Goal: Task Accomplishment & Management: Manage account settings

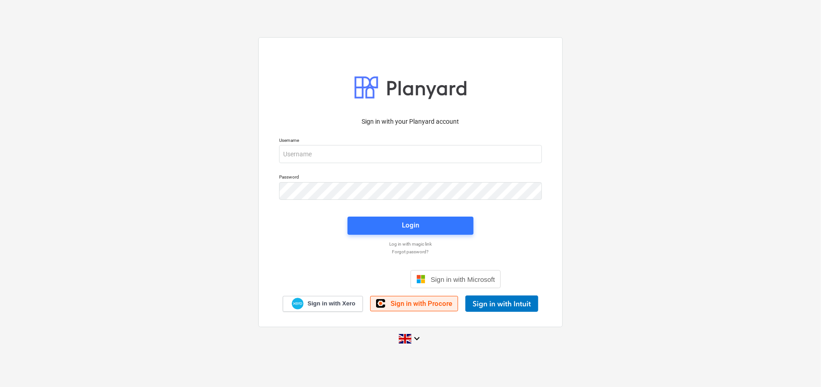
click at [427, 305] on span "Sign in with Procore" at bounding box center [422, 304] width 62 height 8
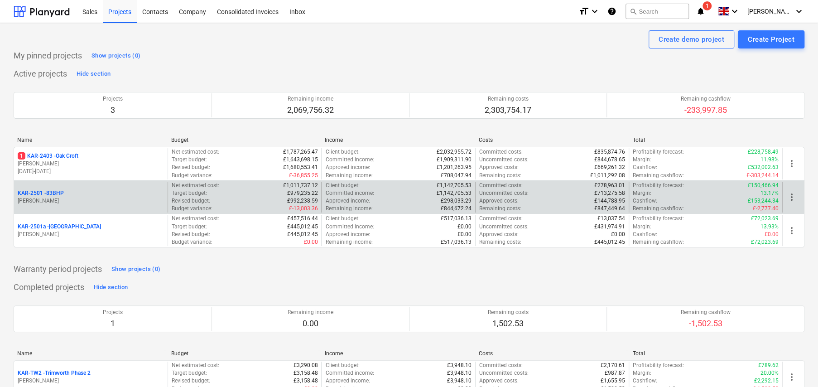
click at [57, 193] on p "KAR-2501 - 83BHP" at bounding box center [41, 193] width 46 height 8
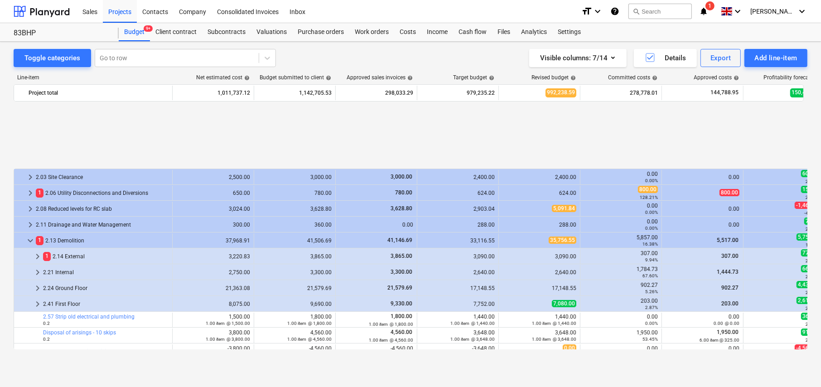
scroll to position [383, 0]
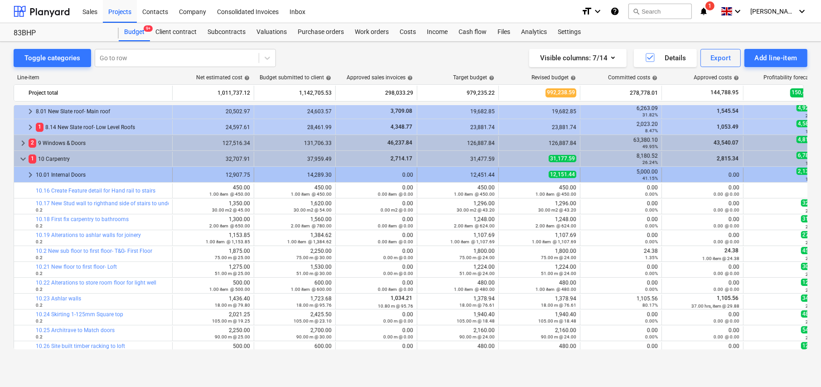
click at [30, 176] on span "keyboard_arrow_right" at bounding box center [30, 174] width 11 height 11
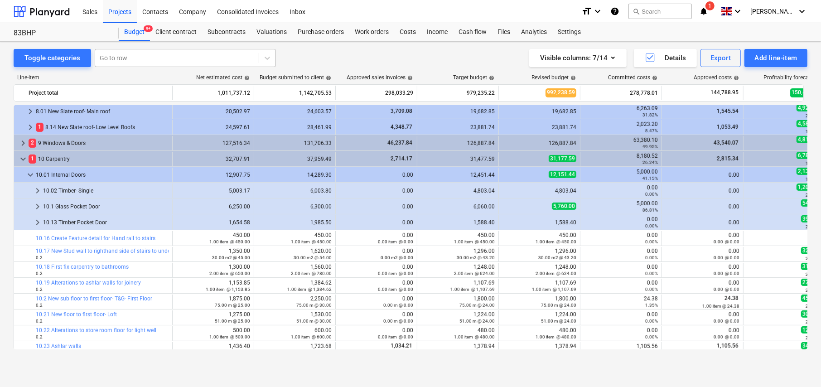
click at [231, 55] on div at bounding box center [177, 57] width 155 height 9
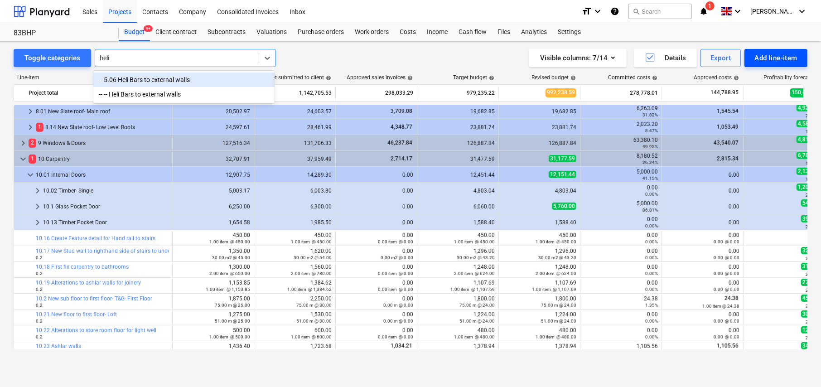
type input "heli"
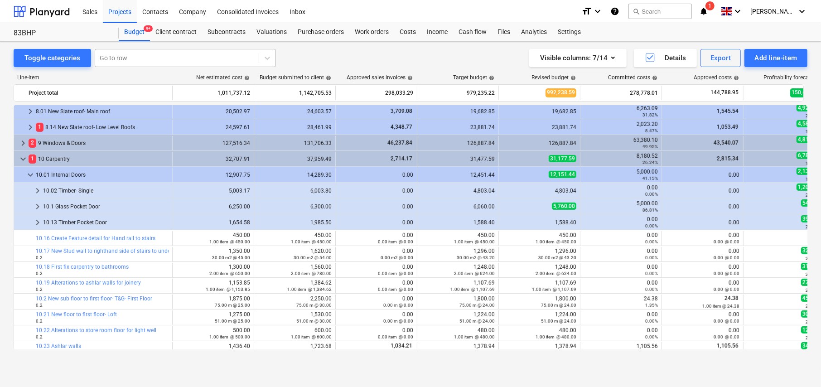
click at [129, 58] on div at bounding box center [177, 57] width 155 height 9
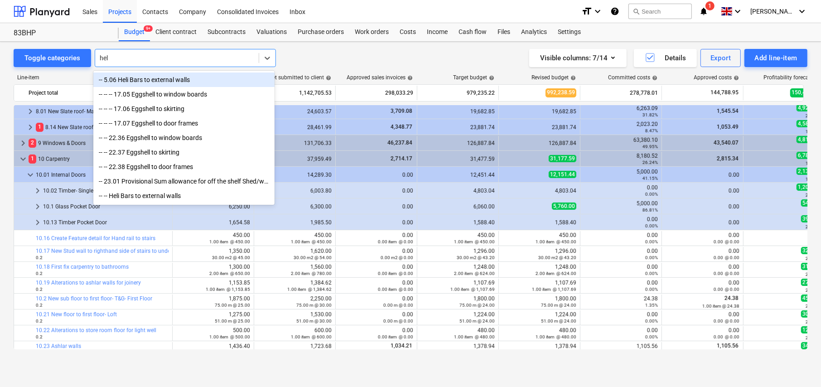
type input "heli"
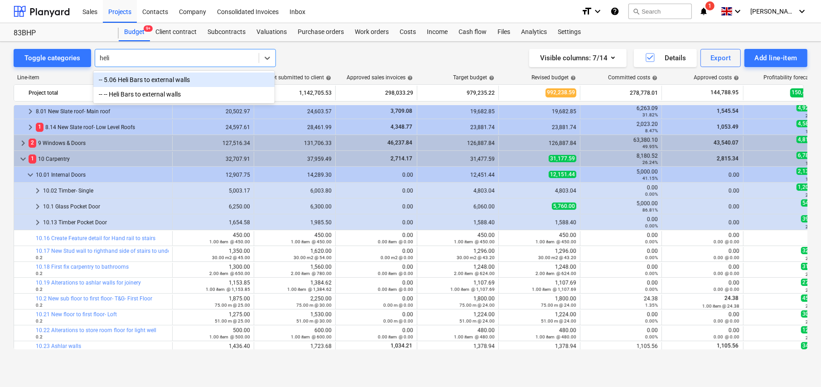
click at [136, 80] on div "-- 5.06 Heli Bars to external walls" at bounding box center [183, 79] width 181 height 14
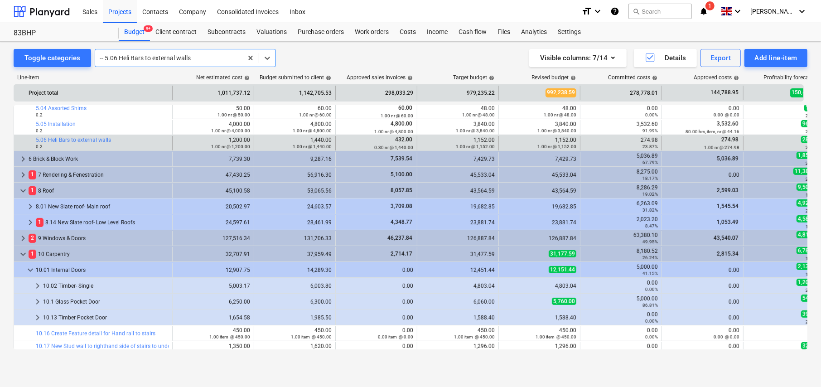
scroll to position [412, 0]
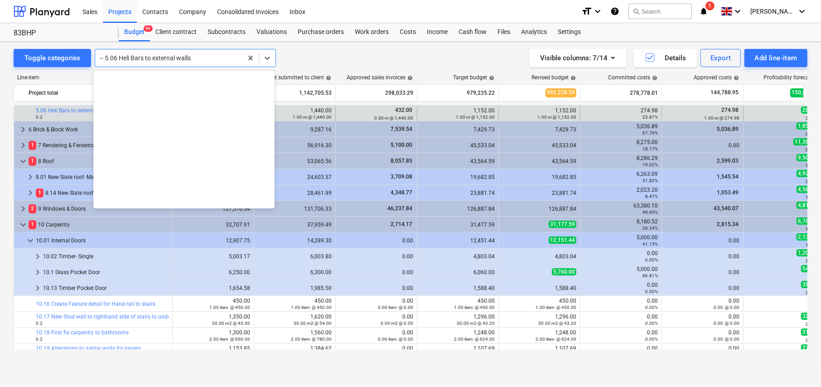
click at [183, 58] on div at bounding box center [169, 57] width 138 height 9
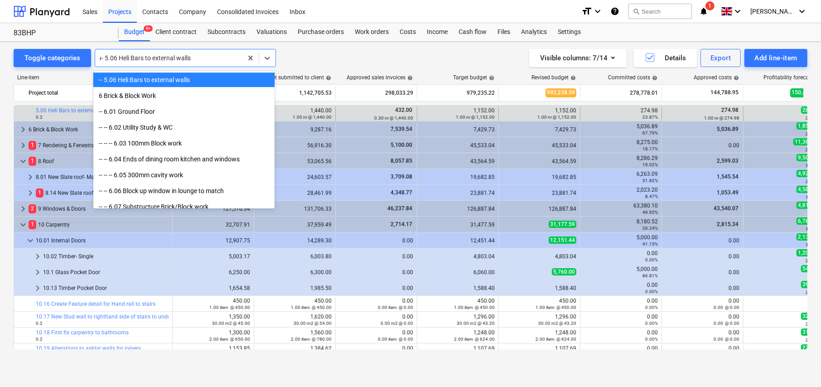
scroll to position [276, 0]
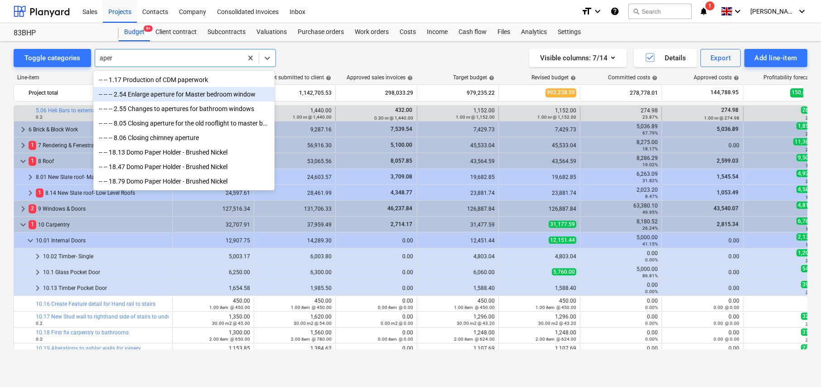
type input "aper"
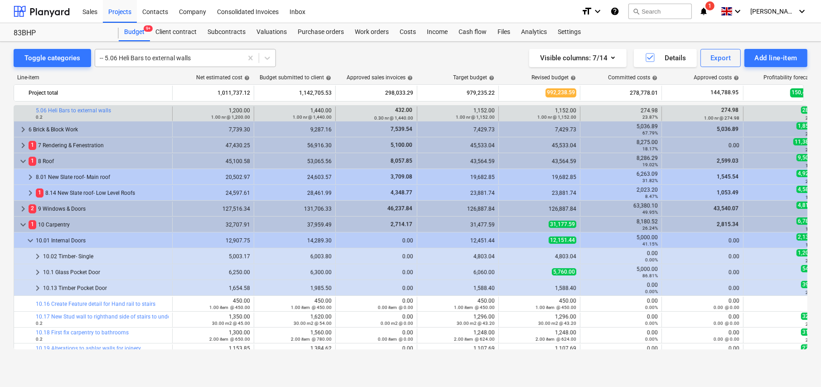
click at [176, 55] on div at bounding box center [169, 57] width 138 height 9
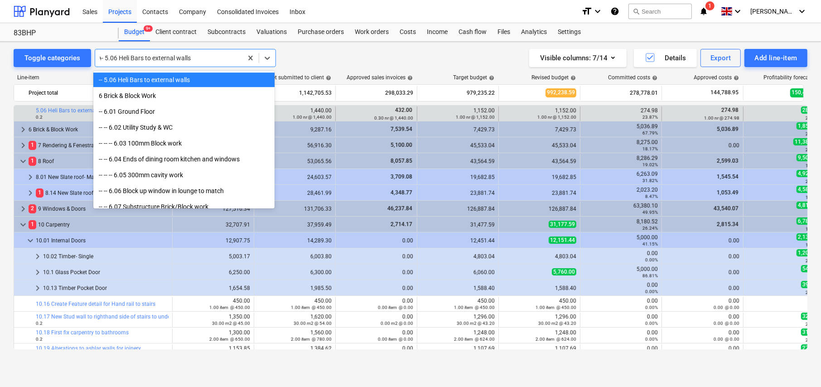
scroll to position [641, 0]
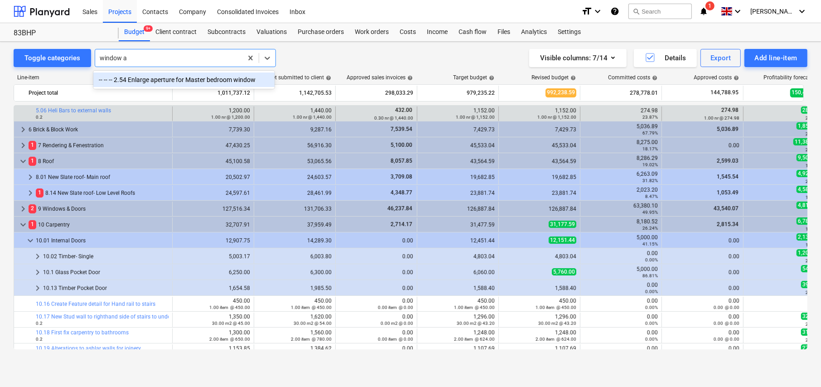
type input "window a"
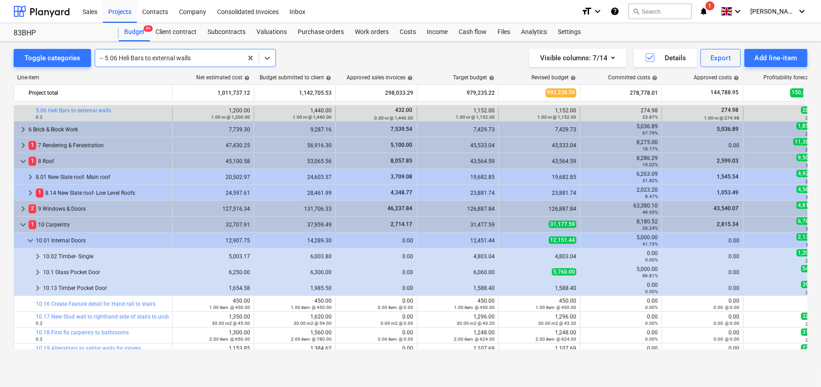
click at [213, 51] on div "-- 5.06 Heli Bars to external walls" at bounding box center [185, 58] width 181 height 18
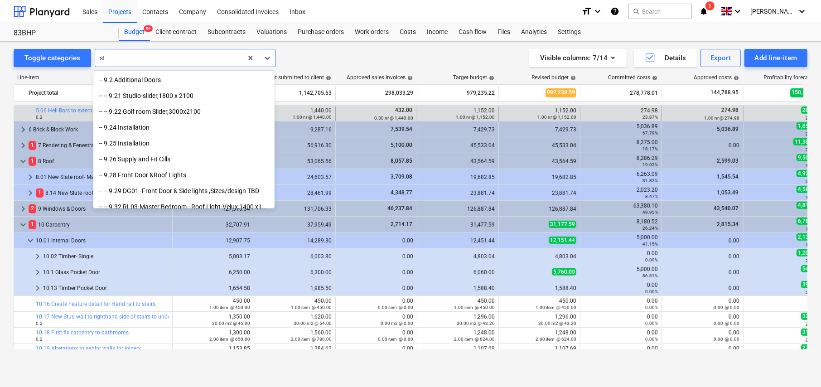
scroll to position [2513, 0]
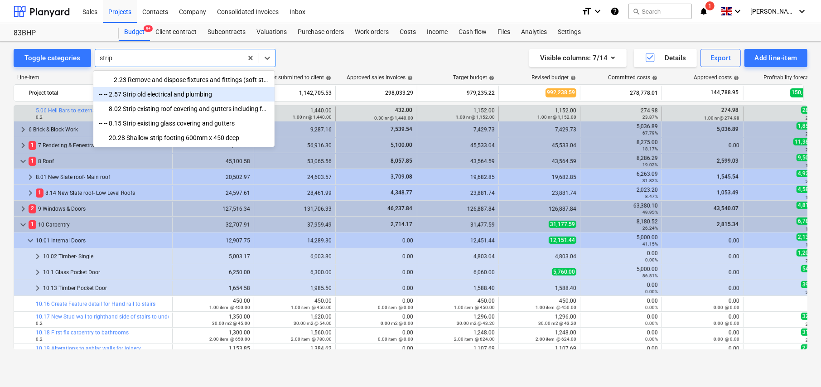
type input "strip"
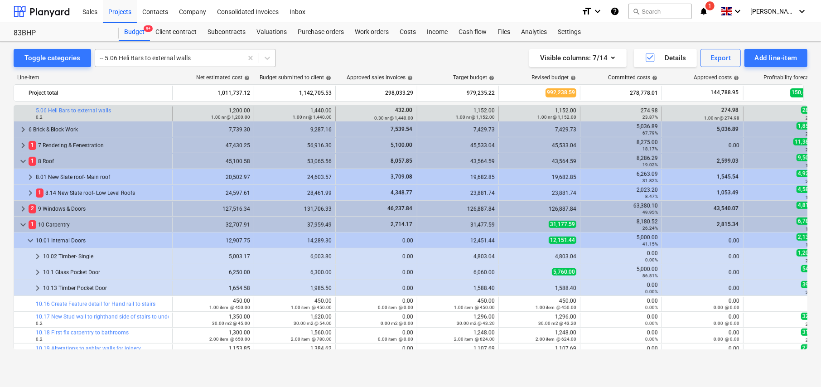
click at [172, 54] on div at bounding box center [169, 57] width 138 height 9
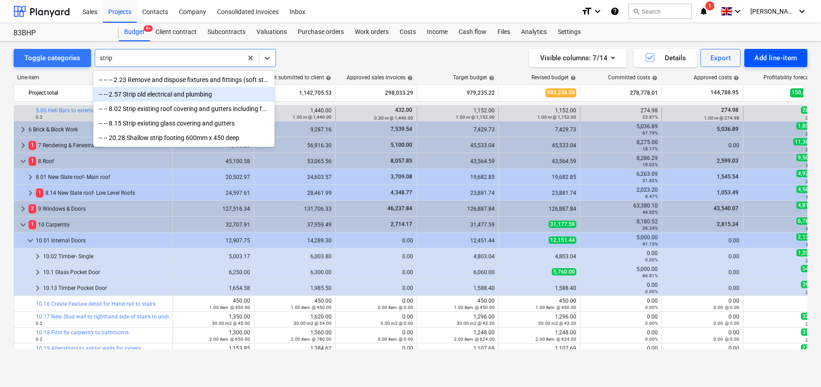
type input "strip"
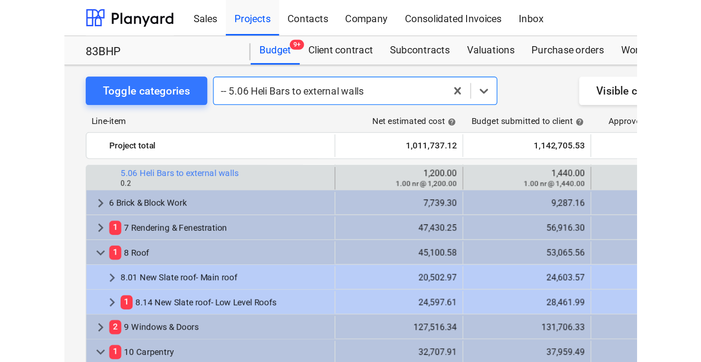
scroll to position [412, 0]
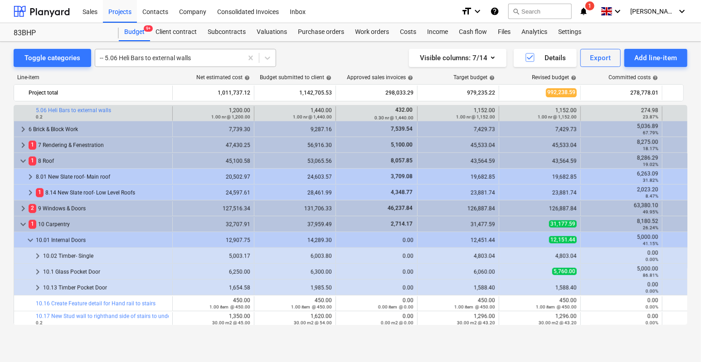
click at [136, 58] on div at bounding box center [169, 57] width 138 height 9
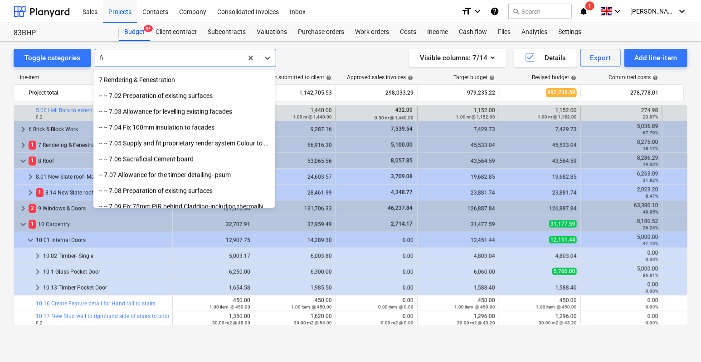
scroll to position [1244, 0]
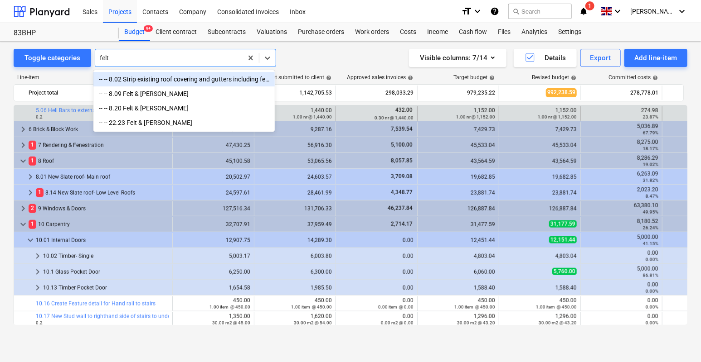
type input "felt"
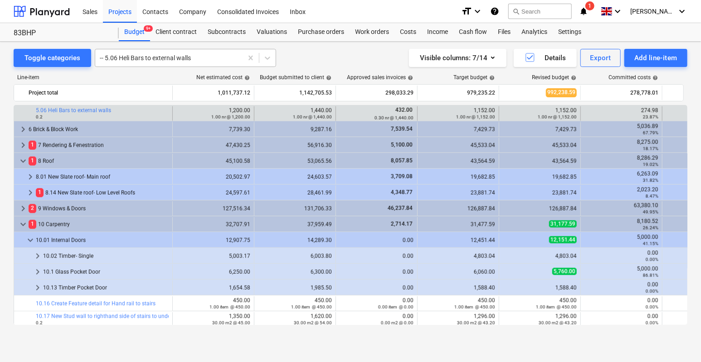
click at [165, 57] on div at bounding box center [169, 57] width 138 height 9
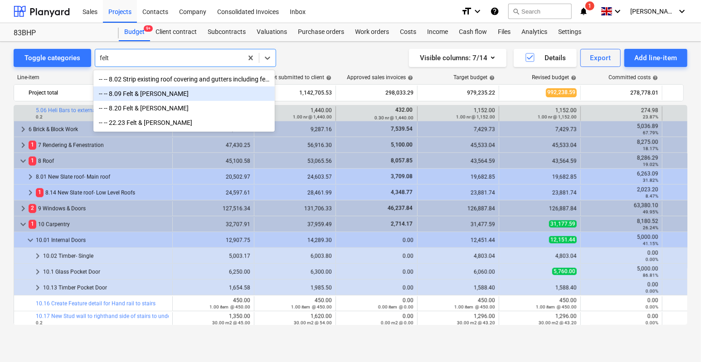
type input "felt"
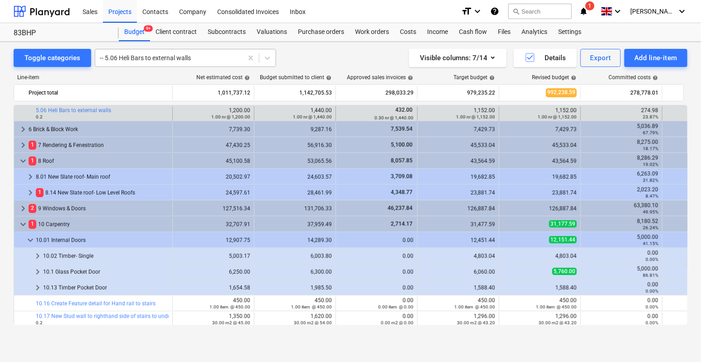
click at [122, 58] on div at bounding box center [169, 57] width 138 height 9
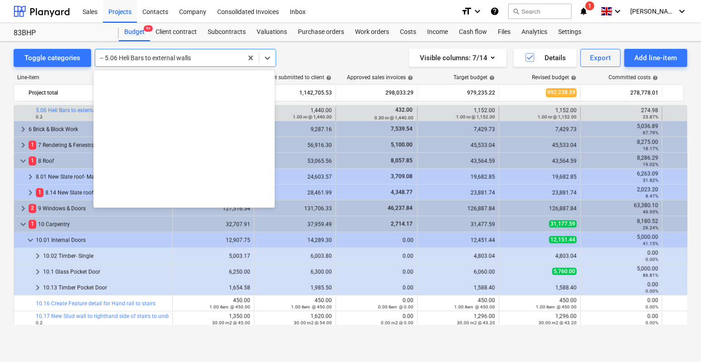
scroll to position [2680, 0]
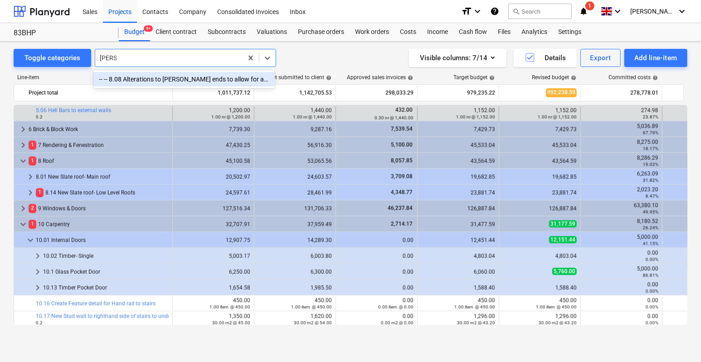
type input "[PERSON_NAME]"
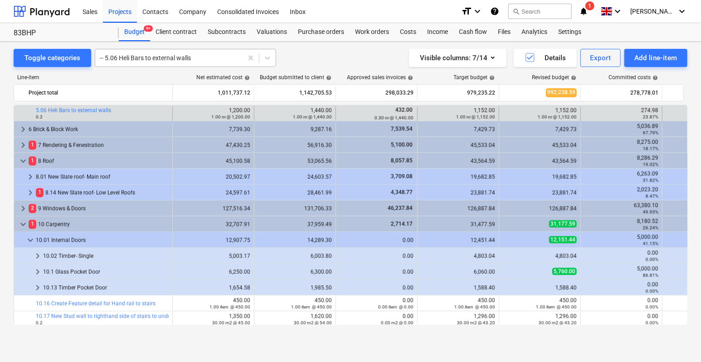
click at [175, 57] on div at bounding box center [169, 57] width 138 height 9
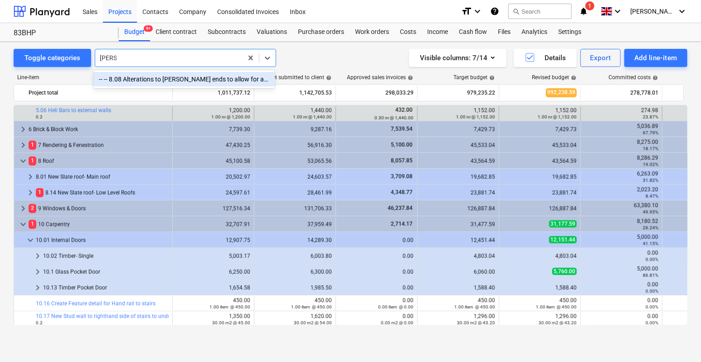
type input "[PERSON_NAME]"
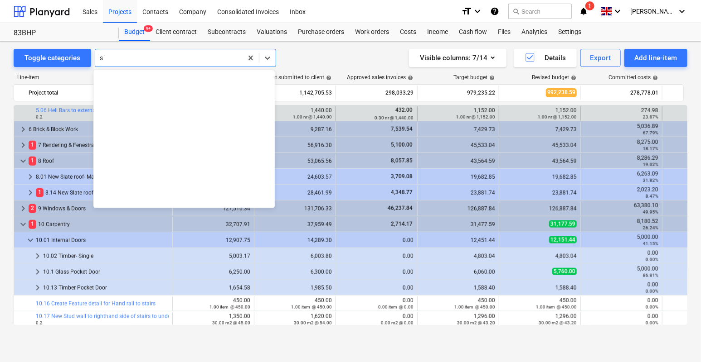
scroll to position [2513, 0]
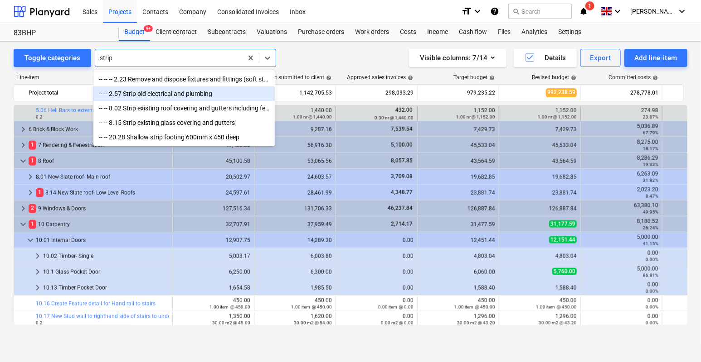
type input "strip"
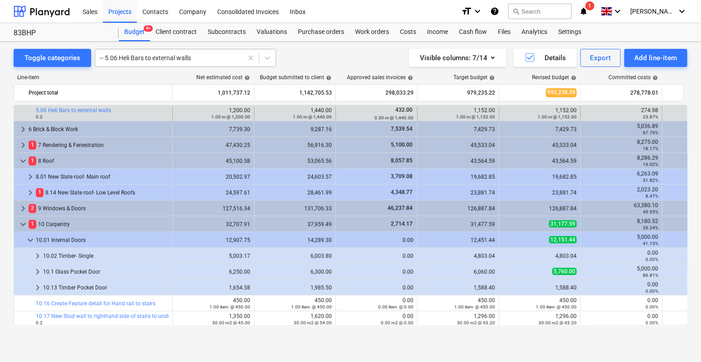
click at [153, 61] on div at bounding box center [169, 57] width 138 height 9
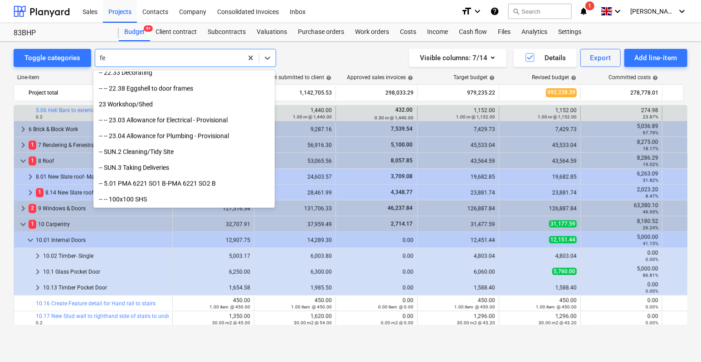
scroll to position [1244, 0]
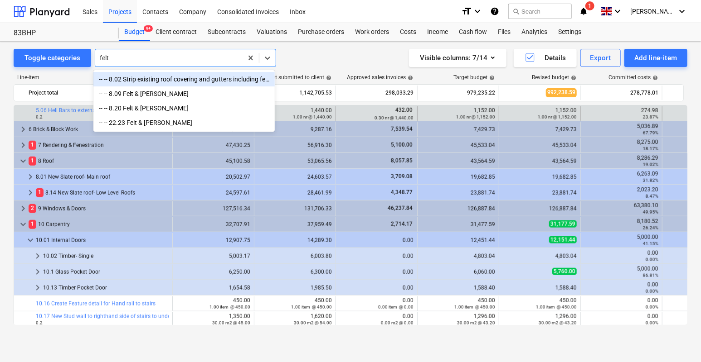
type input "felt"
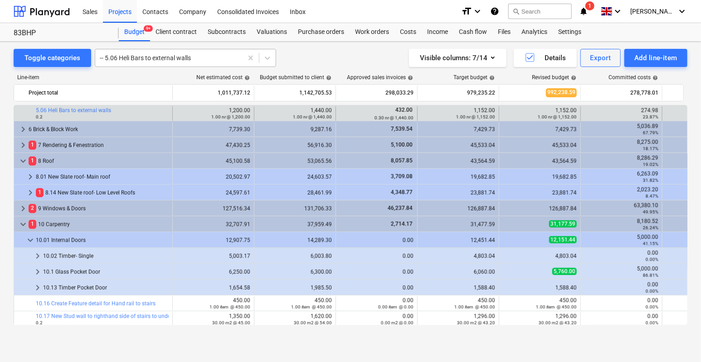
click at [163, 55] on div at bounding box center [169, 57] width 138 height 9
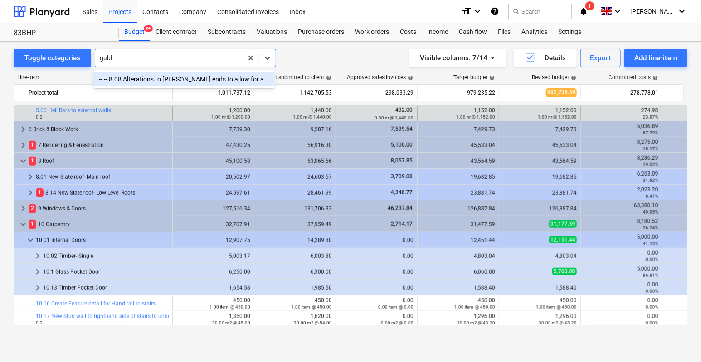
type input "[PERSON_NAME]"
click at [171, 77] on div "-- -- 8.08 Alterations to [PERSON_NAME] ends to allow for additional insulated …" at bounding box center [183, 79] width 181 height 14
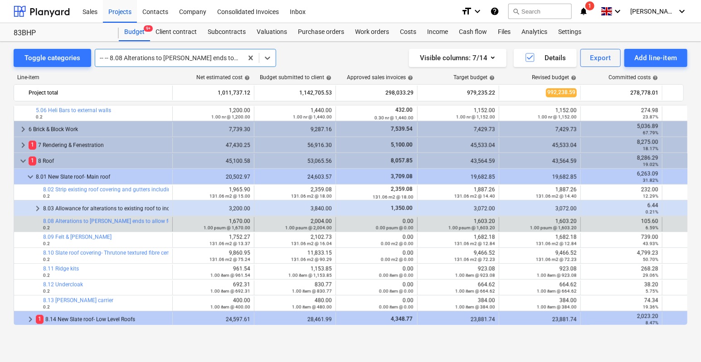
scroll to position [523, 0]
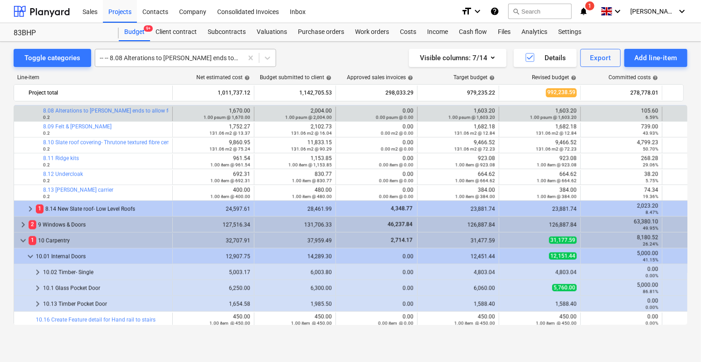
click at [154, 57] on div at bounding box center [169, 57] width 138 height 9
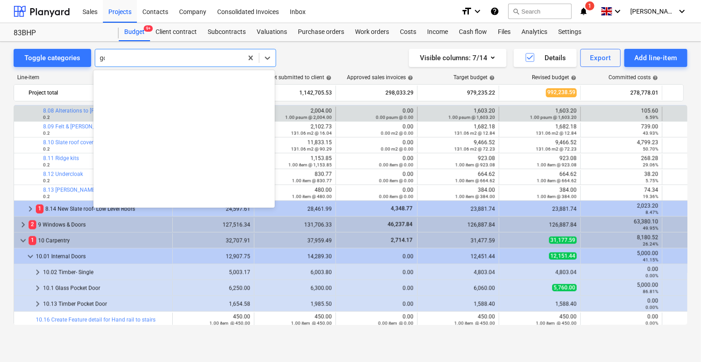
scroll to position [0, 0]
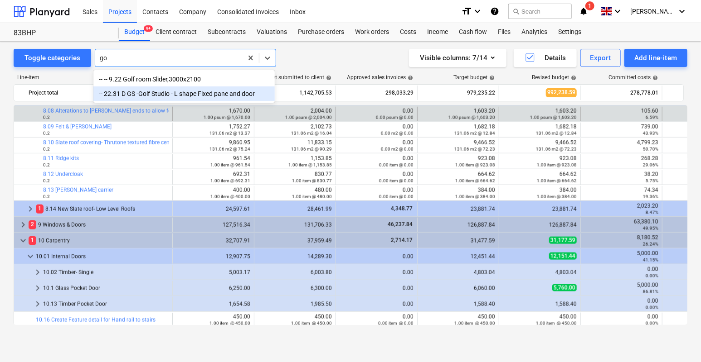
type input "g"
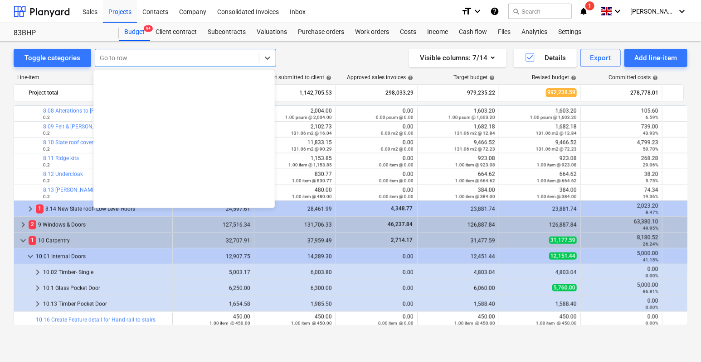
scroll to position [3140, 0]
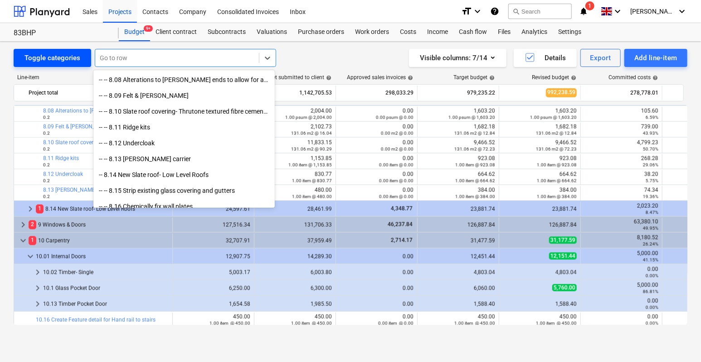
drag, startPoint x: 65, startPoint y: 54, endPoint x: 62, endPoint y: 61, distance: 7.7
click at [65, 55] on div "Toggle categories" at bounding box center [52, 58] width 56 height 12
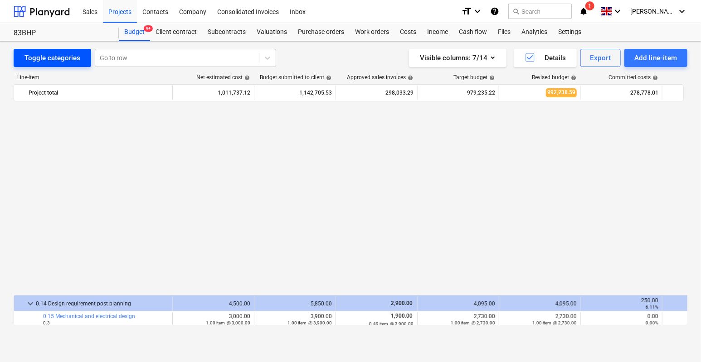
click at [62, 61] on div "Toggle categories" at bounding box center [52, 58] width 56 height 12
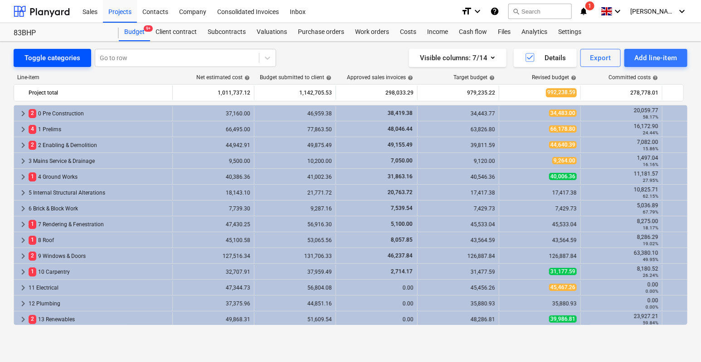
scroll to position [208, 0]
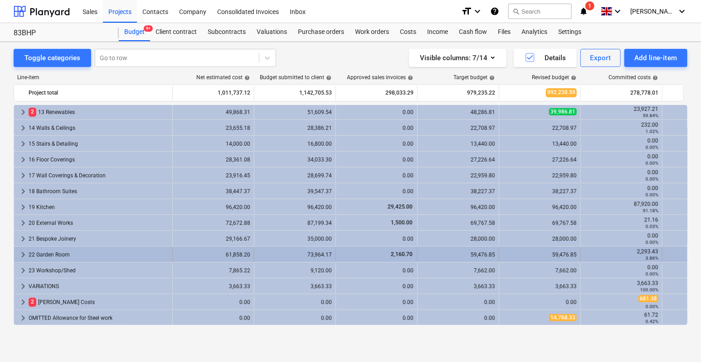
click at [24, 253] on span "keyboard_arrow_right" at bounding box center [23, 255] width 11 height 11
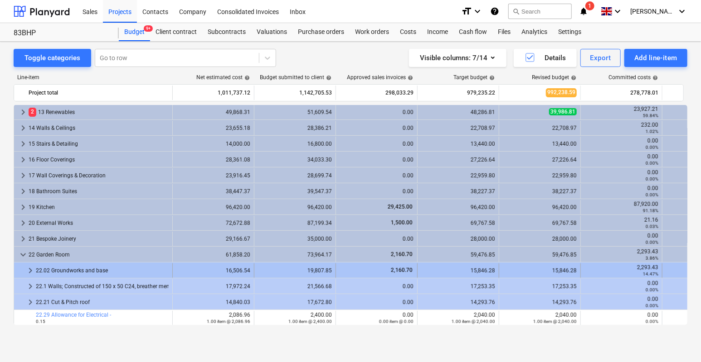
click at [32, 269] on span "keyboard_arrow_right" at bounding box center [30, 271] width 11 height 11
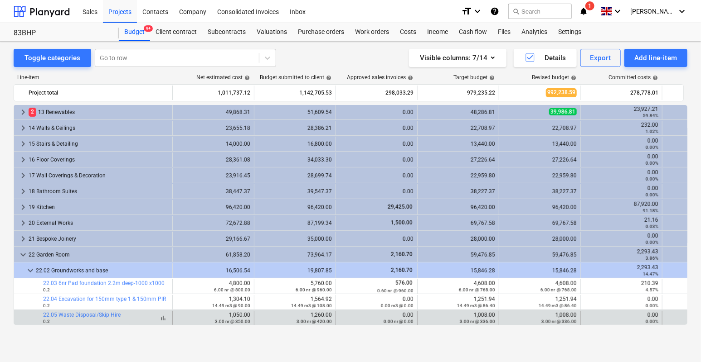
scroll to position [298, 0]
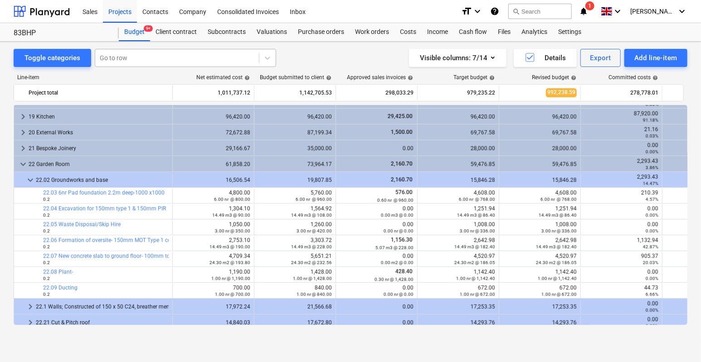
click at [131, 61] on div at bounding box center [177, 57] width 155 height 9
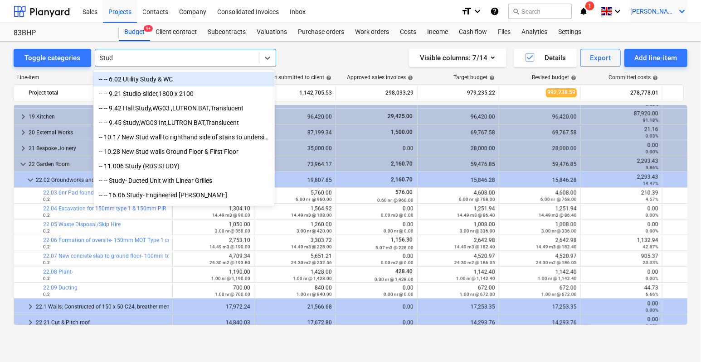
type input "Stud"
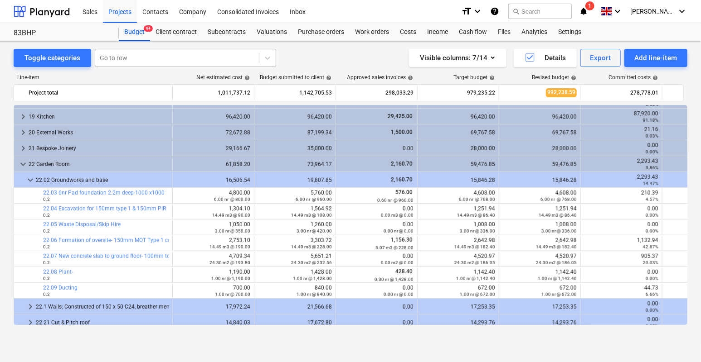
click at [127, 58] on div at bounding box center [177, 57] width 155 height 9
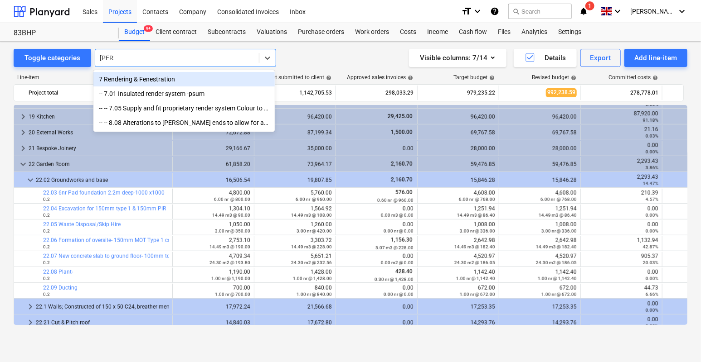
type input "render"
click at [152, 80] on div "7 Rendering & Fenestration" at bounding box center [183, 79] width 181 height 14
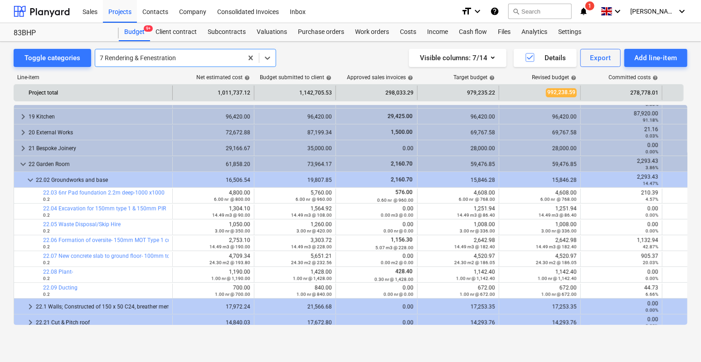
scroll to position [0, 0]
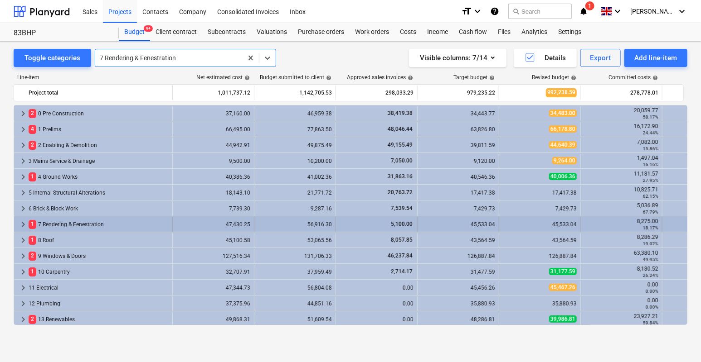
click at [24, 223] on span "keyboard_arrow_right" at bounding box center [23, 224] width 11 height 11
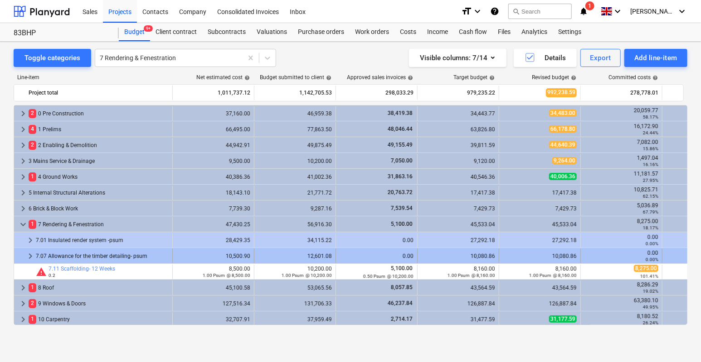
click at [31, 255] on span "keyboard_arrow_right" at bounding box center [30, 256] width 11 height 11
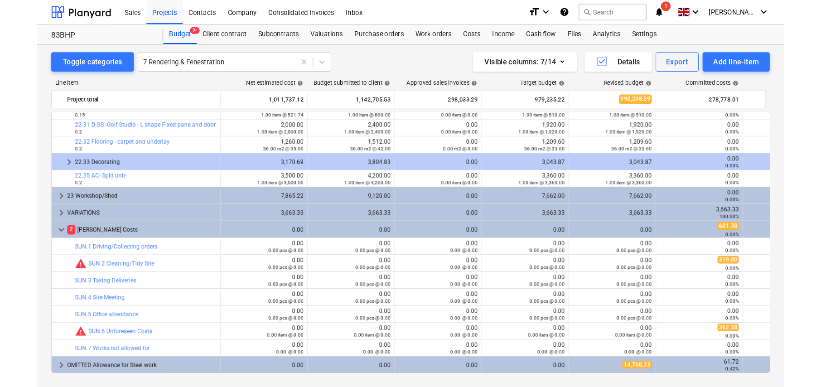
scroll to position [644, 0]
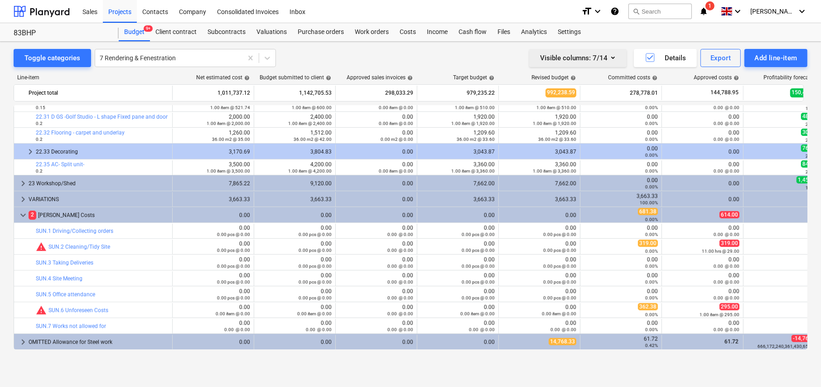
click at [617, 55] on icon "button" at bounding box center [613, 57] width 11 height 11
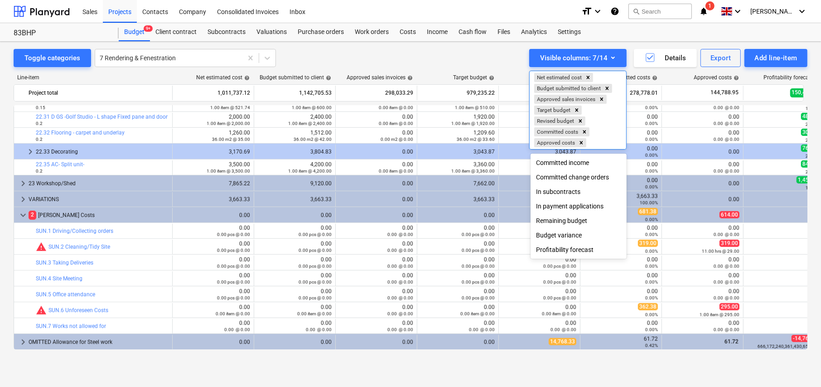
click at [601, 100] on icon "Remove Approved sales invoices" at bounding box center [602, 99] width 6 height 6
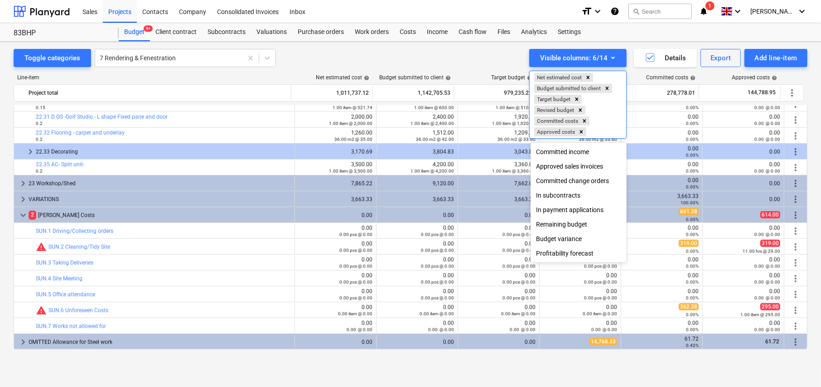
click at [793, 217] on div at bounding box center [410, 193] width 821 height 387
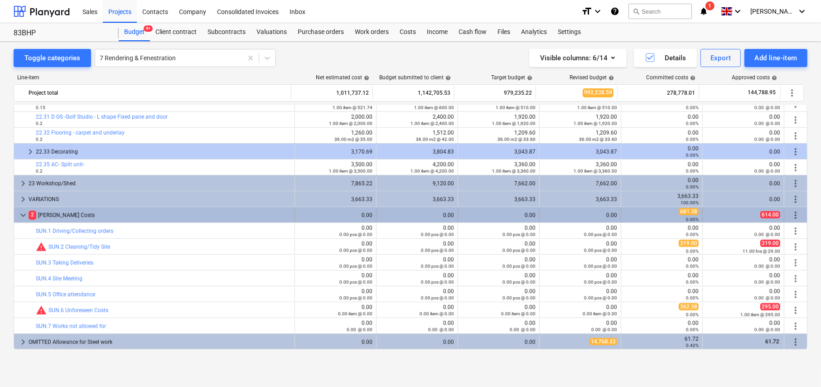
click at [794, 215] on span "more_vert" at bounding box center [795, 215] width 11 height 11
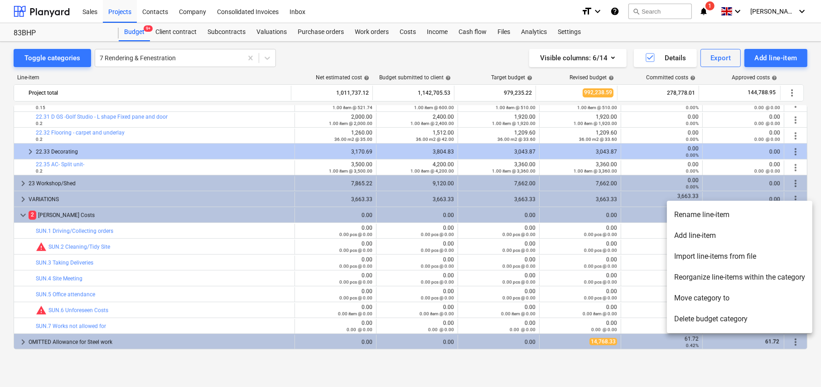
click at [708, 234] on li "Add line-item" at bounding box center [739, 235] width 145 height 21
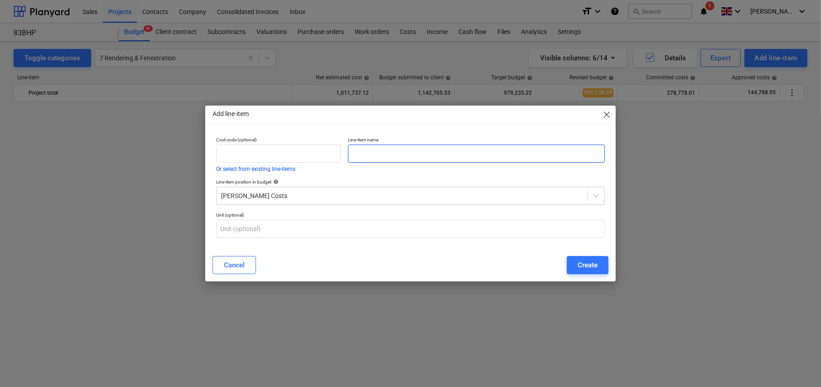
scroll to position [643, 0]
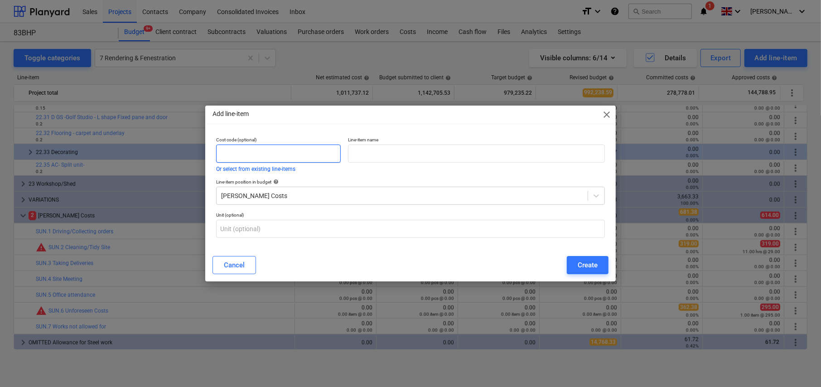
click at [273, 150] on input "text" at bounding box center [278, 154] width 125 height 18
type input "SUN.8"
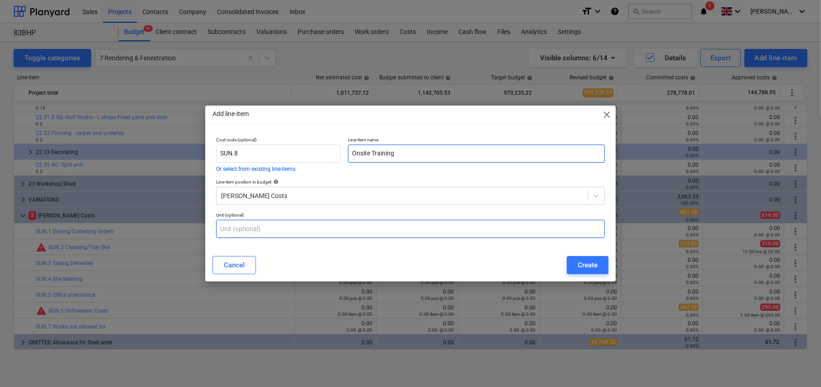
type input "Onsite Training"
click at [352, 228] on input "text" at bounding box center [410, 229] width 389 height 18
type input "item"
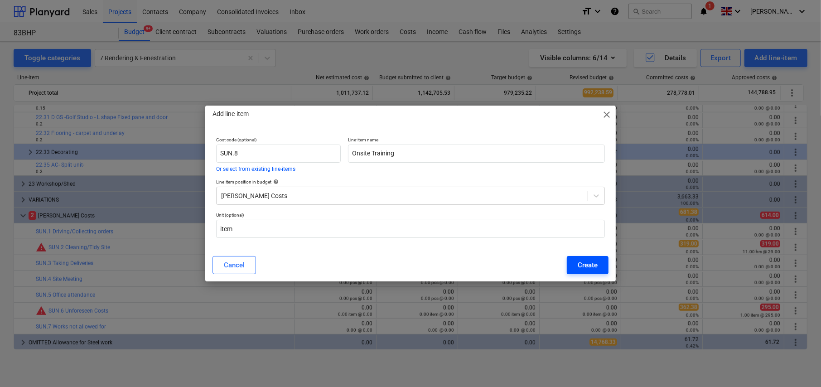
click at [589, 271] on button "Create" at bounding box center [588, 265] width 42 height 18
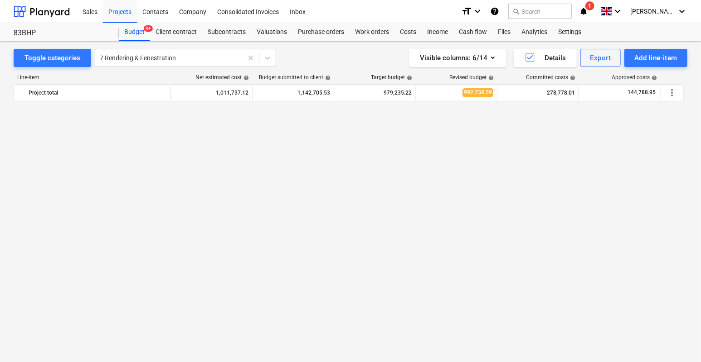
scroll to position [683, 0]
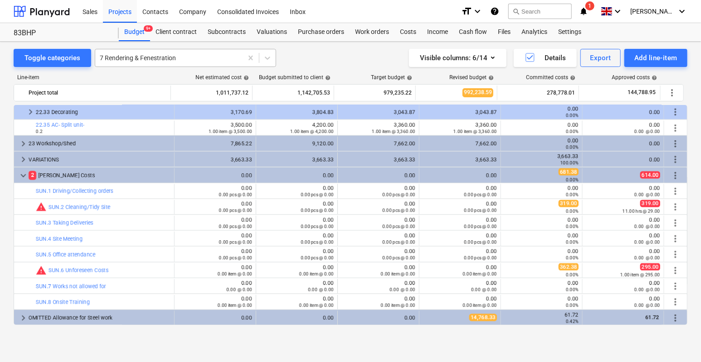
click at [155, 59] on div at bounding box center [169, 57] width 138 height 9
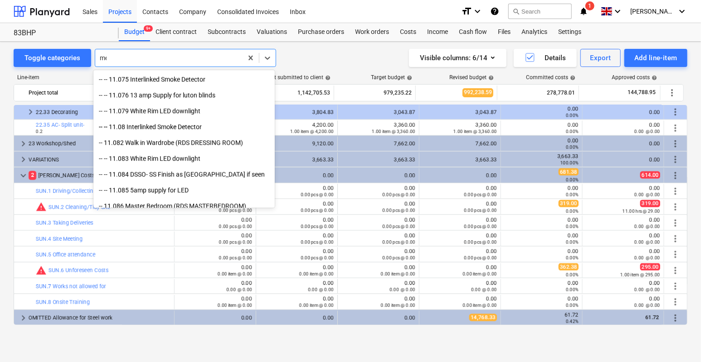
scroll to position [942, 0]
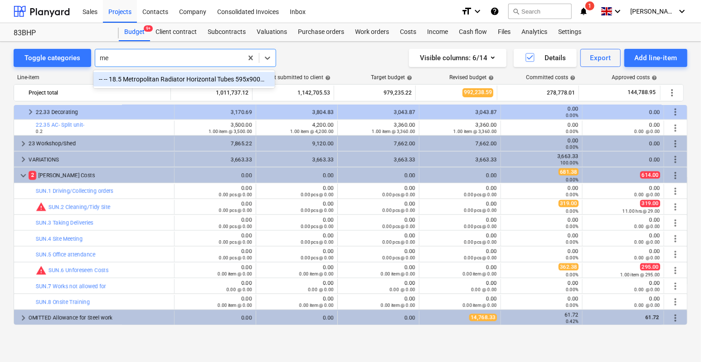
type input "m"
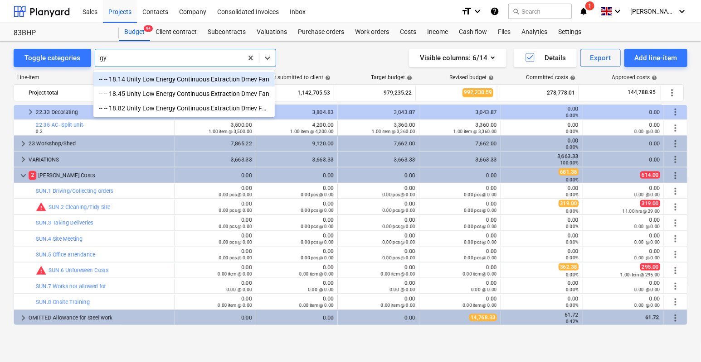
type input "g"
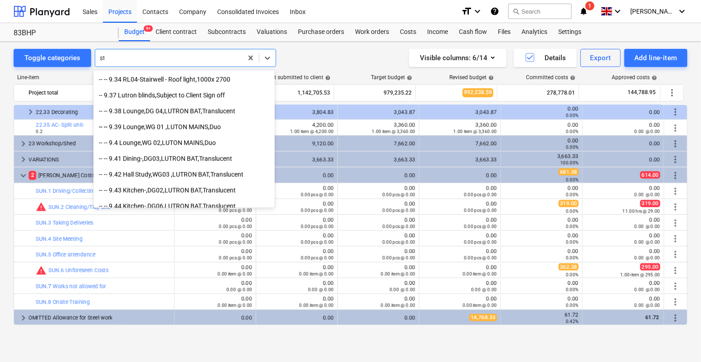
scroll to position [2513, 0]
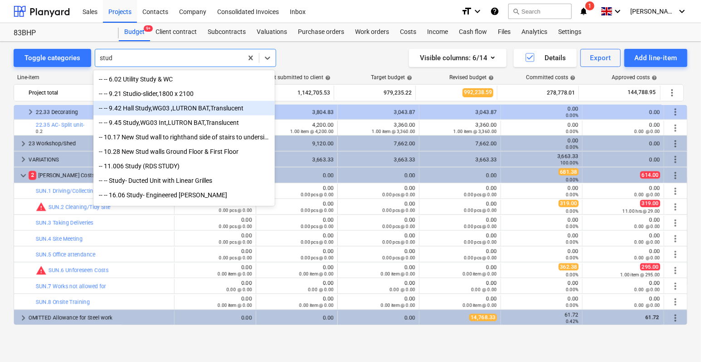
type input "stud"
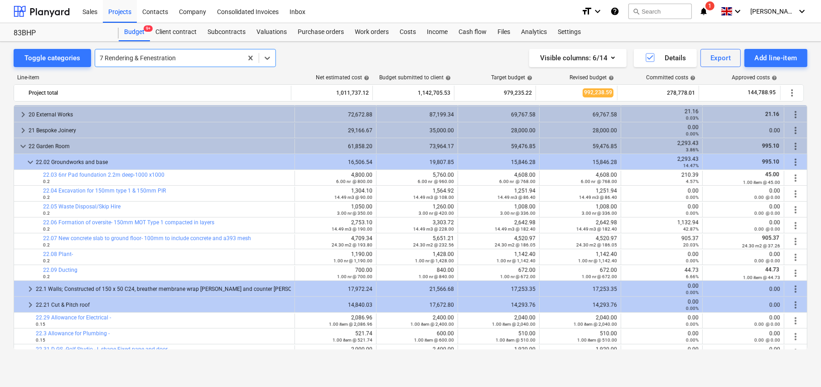
scroll to position [411, 0]
drag, startPoint x: 126, startPoint y: 12, endPoint x: 122, endPoint y: 21, distance: 10.0
click at [126, 12] on div "Projects" at bounding box center [120, 11] width 34 height 23
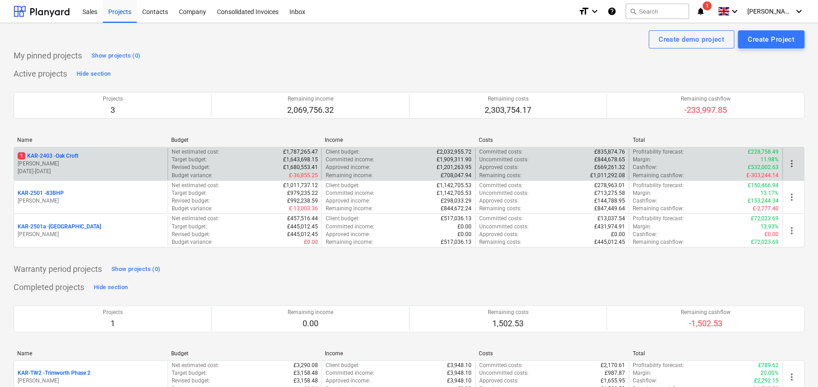
click at [77, 159] on p "1 KAR-2403 - Oak Croft" at bounding box center [48, 156] width 61 height 8
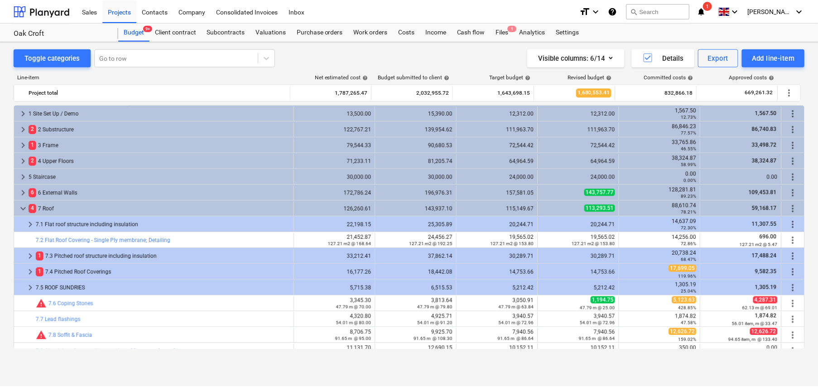
scroll to position [39, 0]
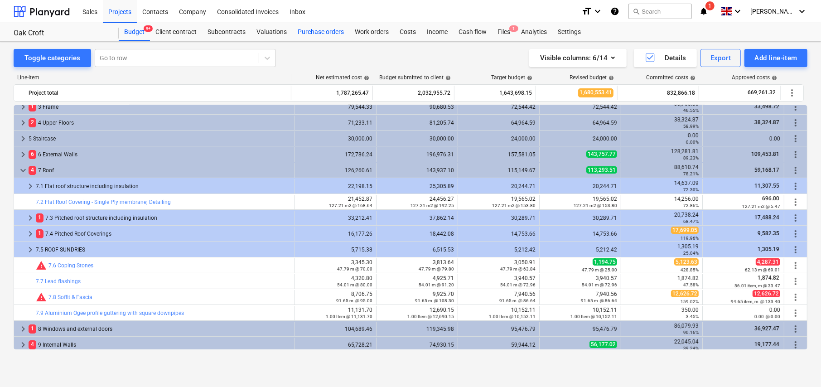
click at [316, 32] on div "Purchase orders" at bounding box center [320, 32] width 57 height 18
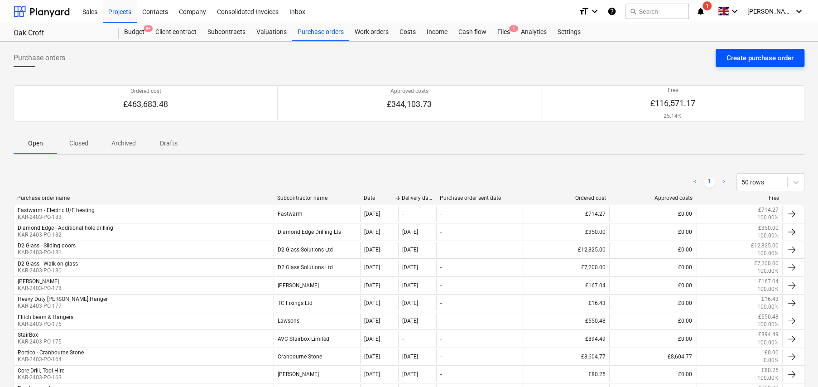
click at [754, 61] on div "Create purchase order" at bounding box center [760, 58] width 67 height 12
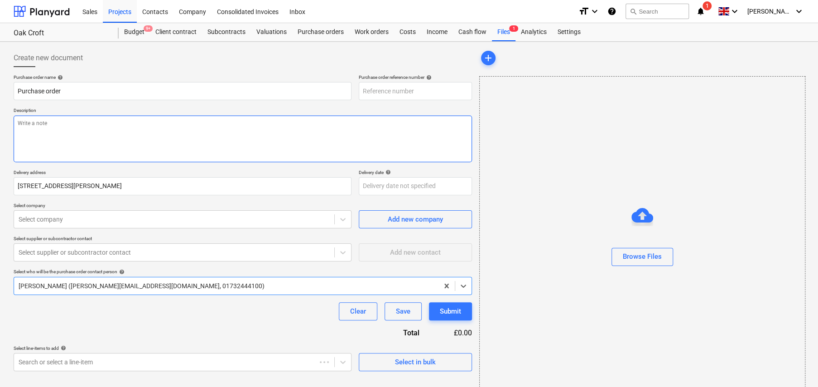
type textarea "x"
type input "KAR-2403-PO-184"
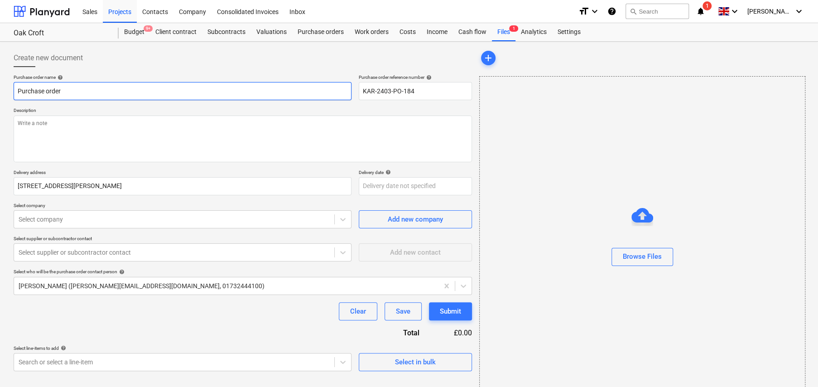
click at [112, 89] on input "Purchase order" at bounding box center [183, 91] width 338 height 18
type textarea "x"
type input "S"
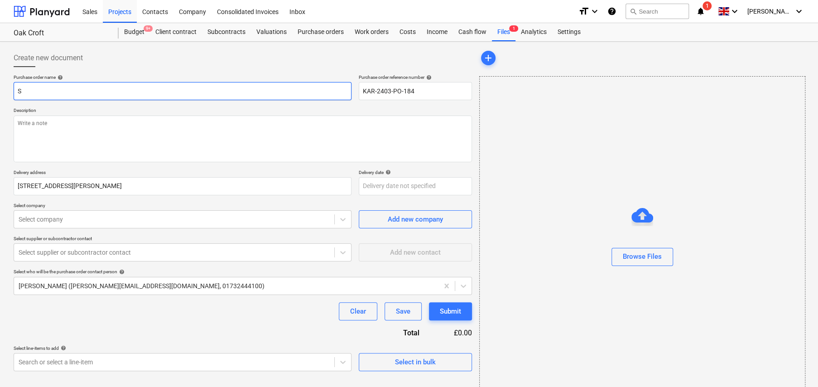
type textarea "x"
type input "SO"
type textarea "x"
type input "SOS"
type textarea "x"
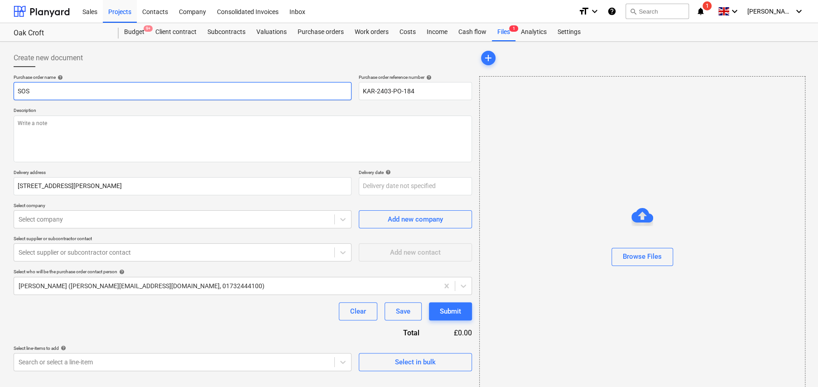
type input "SOS"
type textarea "x"
type input "SOS -"
type textarea "x"
type input "SOS - A"
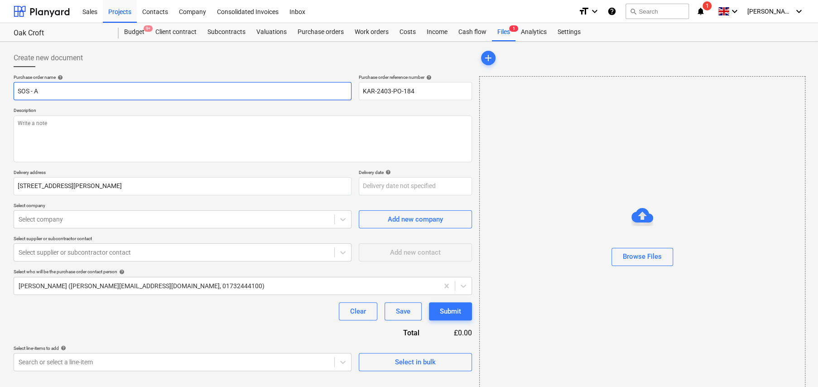
type textarea "x"
type input "SOS - Ad"
type textarea "x"
type input "SOS - Add"
type textarea "x"
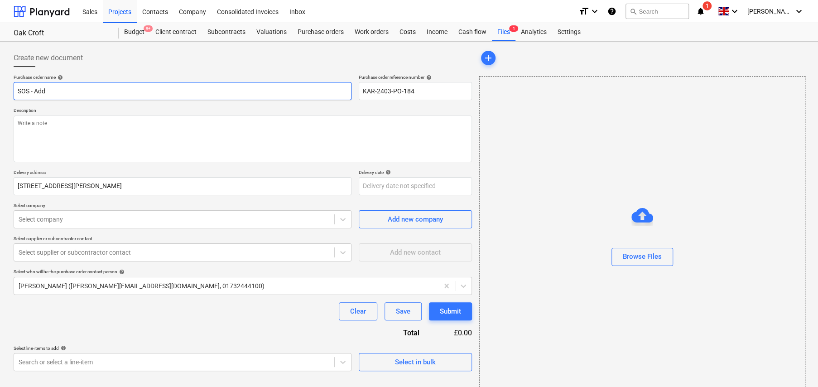
type input "SOS - Addi"
type textarea "x"
type input "SOS - Addit"
type textarea "x"
type input "SOS - [PERSON_NAME]"
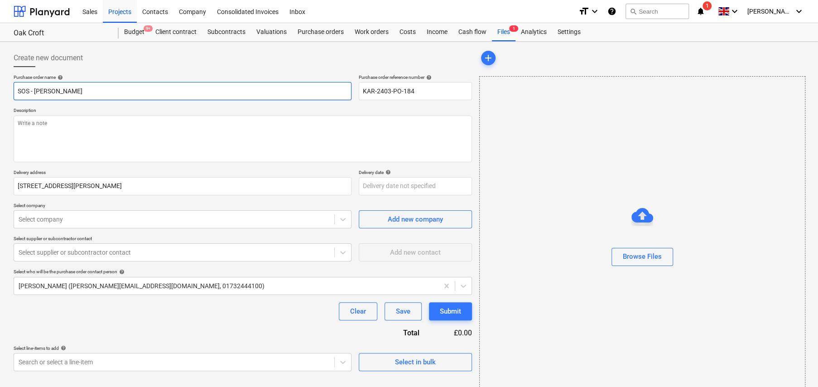
type textarea "x"
type input "SOS - Additio"
type textarea "x"
type input "SOS - Addition"
type textarea "x"
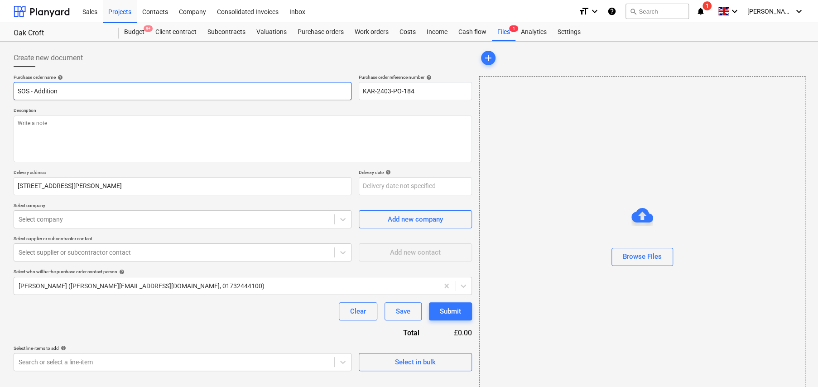
type input "SOS - Additiona"
type textarea "x"
type input "SOS - Additional"
type textarea "x"
type input "SOS - Additional"
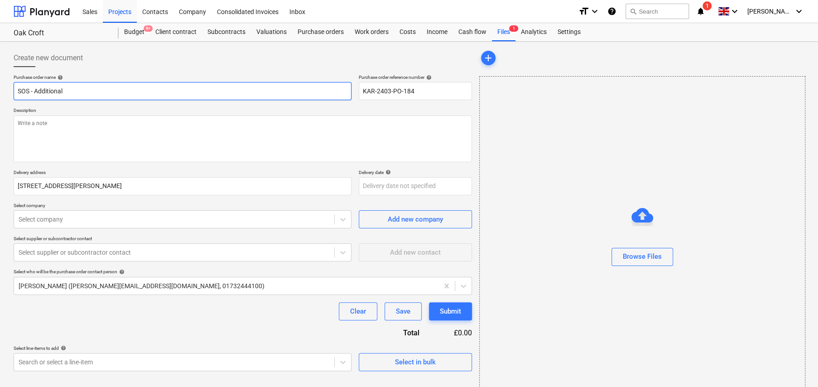
type textarea "x"
type input "SOS - Additional S"
type textarea "x"
type input "SOS - Additional St"
type textarea "x"
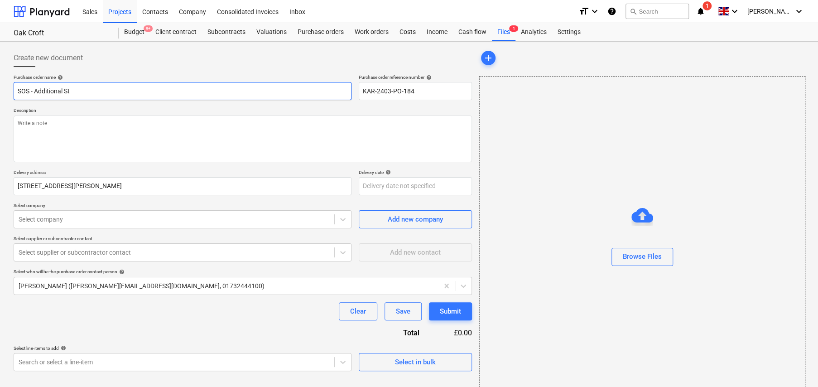
type input "SOS - Additional Sto"
type textarea "x"
type input "SOS - Additional Stor"
type textarea "x"
type input "SOS - Additional Stora"
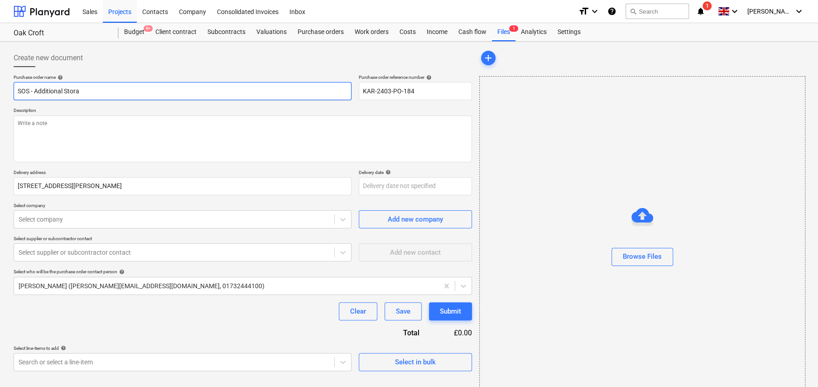
type textarea "x"
type input "SOS - Additional Storag"
type textarea "x"
type input "SOS - Additional Storage"
type textarea "x"
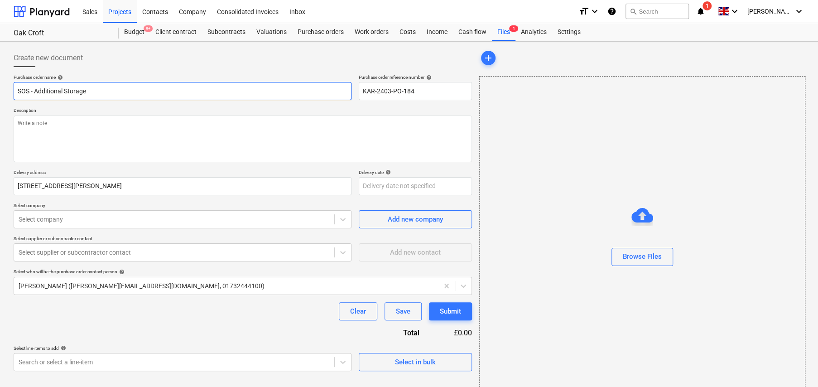
type input "SOS - Additional 1Storage"
type textarea "x"
type input "SOS - Additional 10Storage"
type textarea "x"
type input "SOS - Additional 10fStorage"
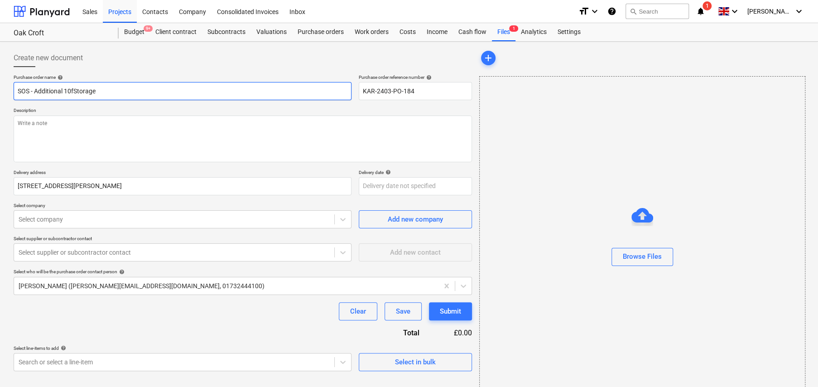
type textarea "x"
type input "SOS - Additional 10ftStorage"
type textarea "x"
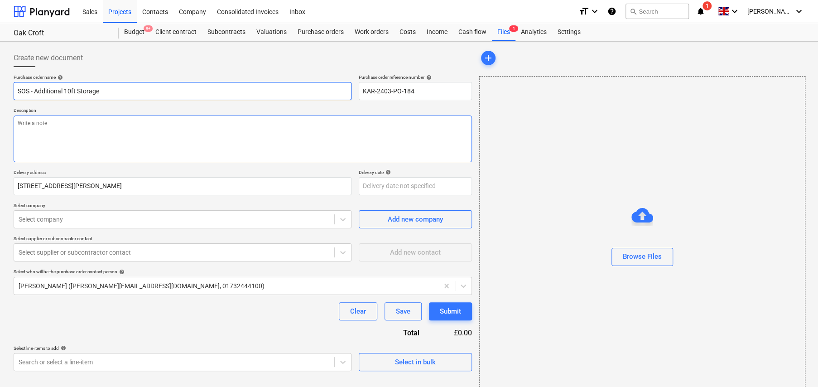
type input "SOS - Additional 10ft Storage"
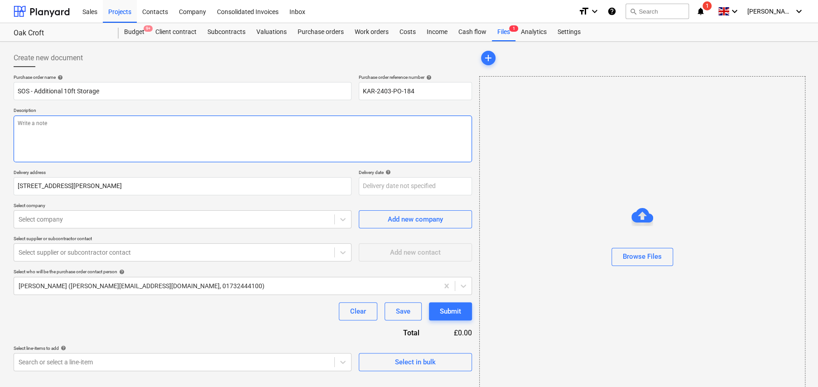
click at [131, 129] on textarea at bounding box center [243, 139] width 459 height 47
type textarea "x"
type textarea "Fo"
type textarea "x"
type textarea "For"
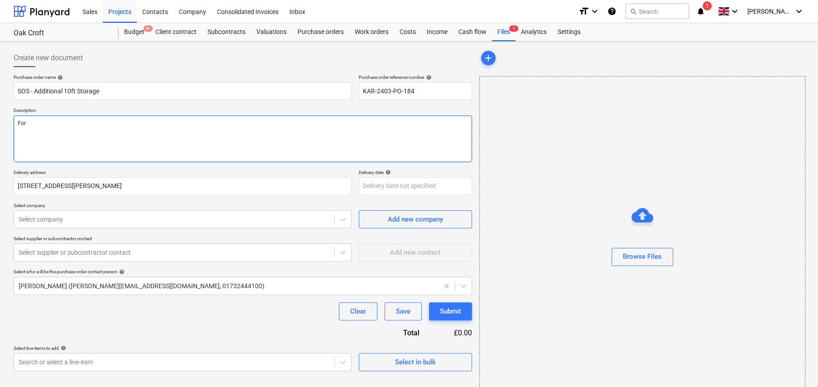
type textarea "x"
type textarea "For"
type textarea "x"
type textarea "For d"
type textarea "x"
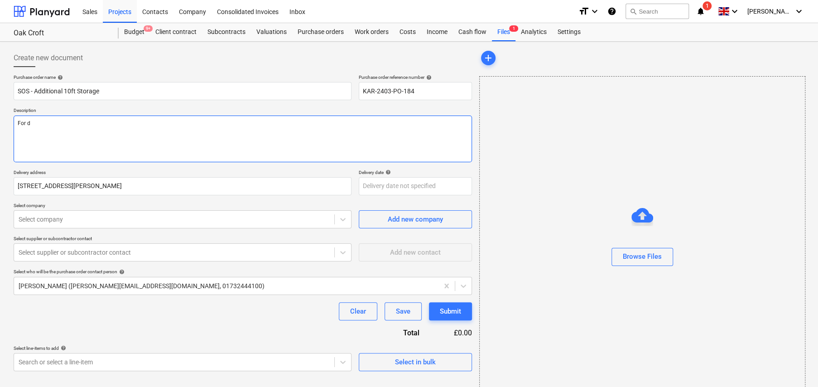
type textarea "For de"
type textarea "x"
type textarea "For del"
type textarea "x"
type textarea "For deli"
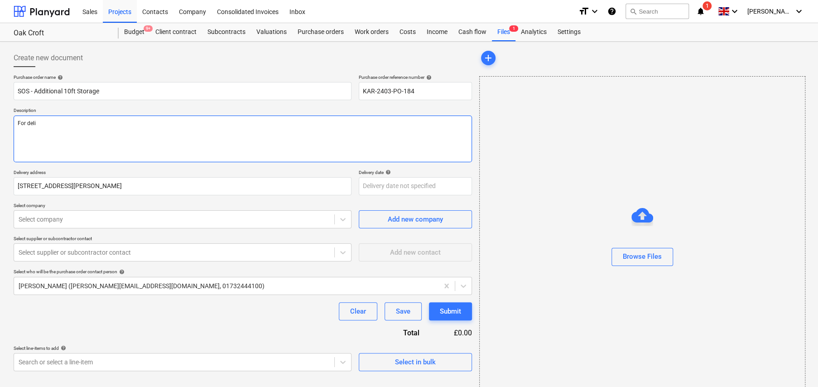
type textarea "x"
type textarea "For deliv"
type textarea "x"
type textarea "For delive"
type textarea "x"
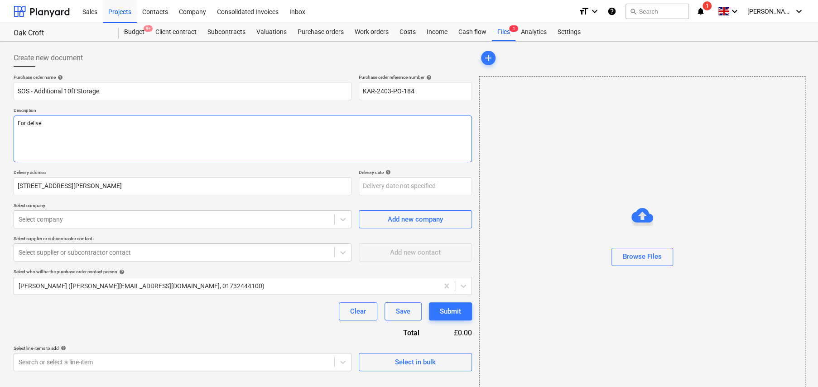
type textarea "For deliver"
type textarea "x"
type textarea "For delivery"
type textarea "x"
type textarea "For delivery"
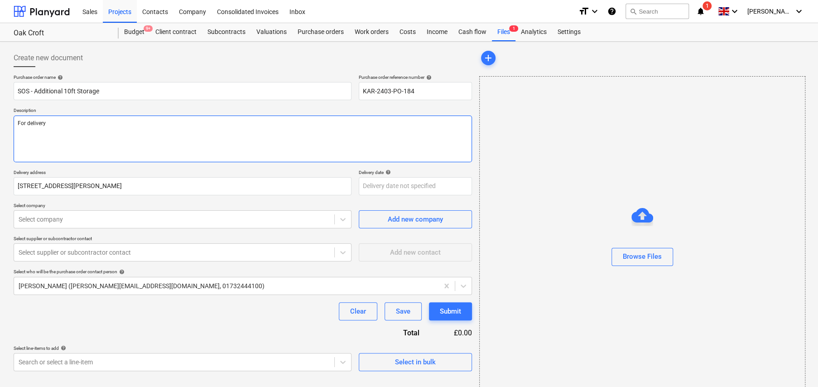
type textarea "x"
type textarea "For delivery a"
type textarea "x"
type textarea "For delivery an"
type textarea "x"
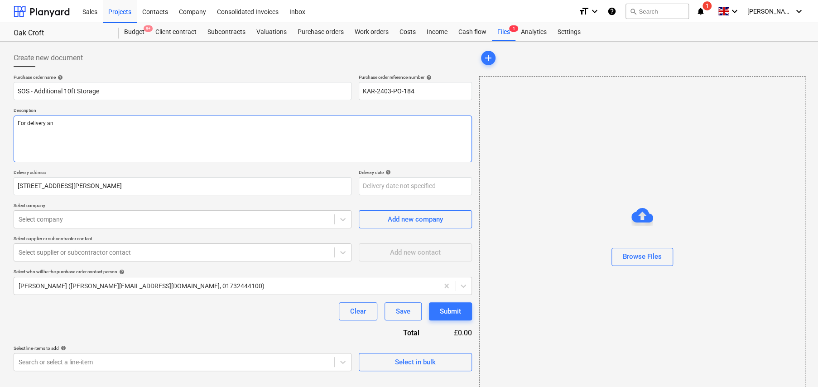
type textarea "For delivery and"
type textarea "x"
type textarea "For delivery and"
type textarea "x"
type textarea "For delivery and h"
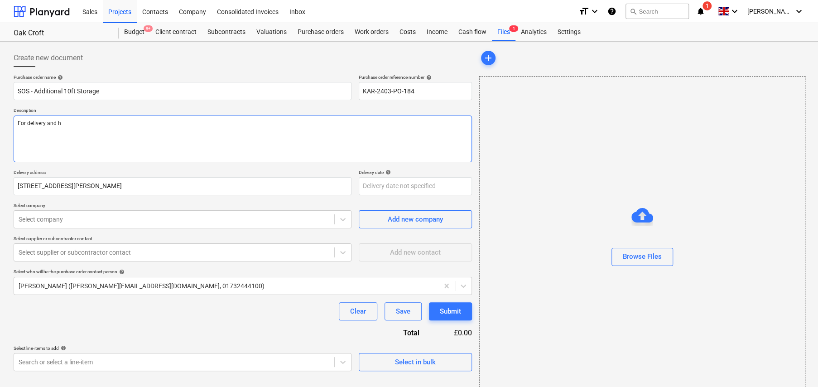
type textarea "x"
type textarea "For delivery and hi"
type textarea "x"
type textarea "For delivery and hir"
type textarea "x"
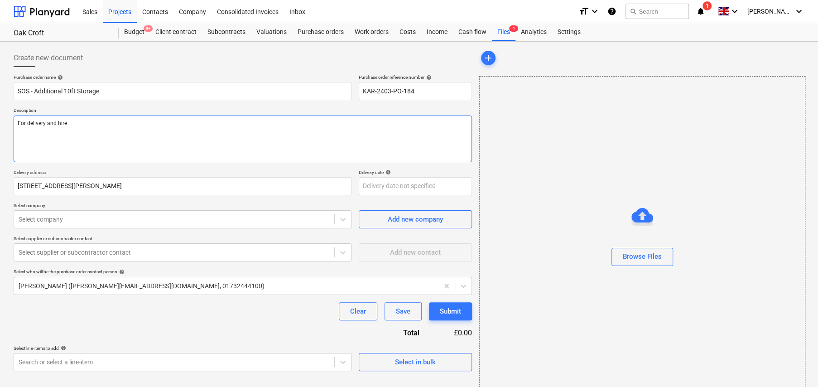
type textarea "For delivery and hire"
type textarea "x"
type textarea "For delivery and hire o"
type textarea "x"
type textarea "For delivery and hire of"
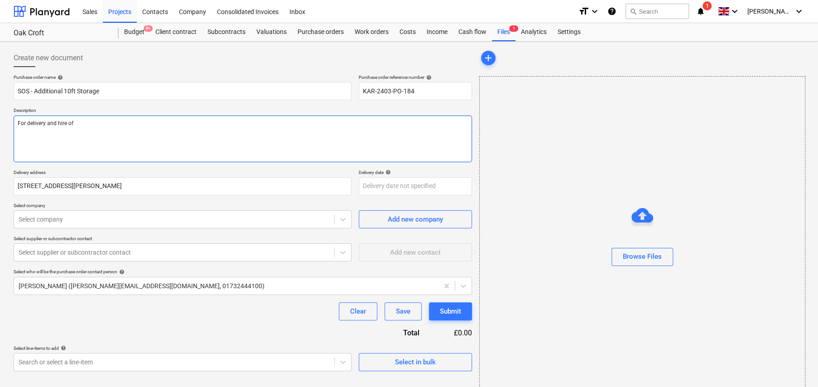
type textarea "x"
type textarea "For delivery and hire of"
type textarea "x"
type textarea "For delivery and hire of 1"
type textarea "x"
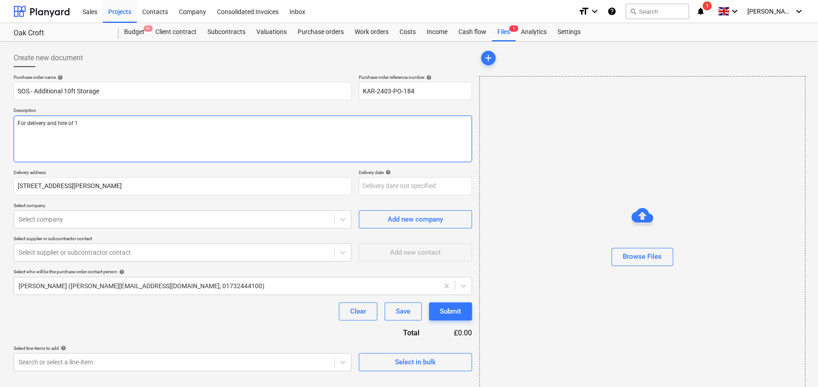
type textarea "For delivery and hire of 10"
type textarea "x"
type textarea "For delivery and hire of 10f"
type textarea "x"
type textarea "For delivery and hire of 10ft"
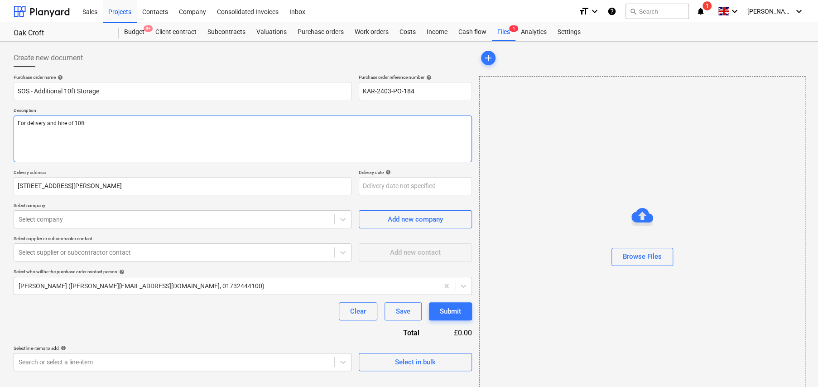
type textarea "x"
type textarea "For delivery and hire of 10ft"
type textarea "x"
type textarea "For delivery and hire of 10ft s"
type textarea "x"
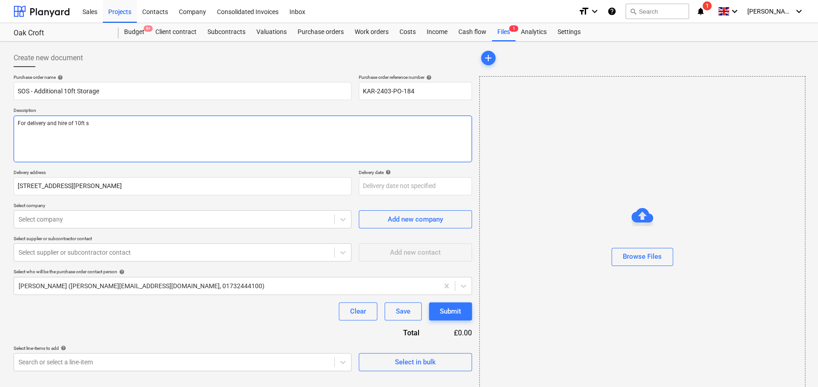
type textarea "For delivery and hire of 10ft st"
type textarea "x"
type textarea "For delivery and hire of 10ft sto"
type textarea "x"
type textarea "For delivery and hire of 10ft stor"
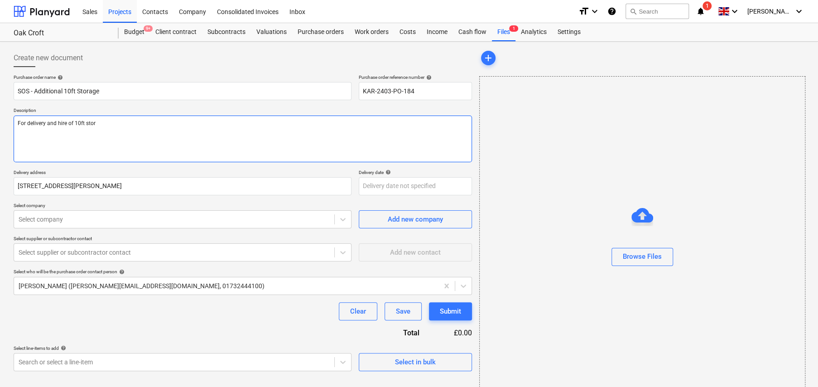
type textarea "x"
type textarea "For delivery and hire of 10ft stora"
type textarea "x"
type textarea "For delivery and hire of 10ft storag"
type textarea "x"
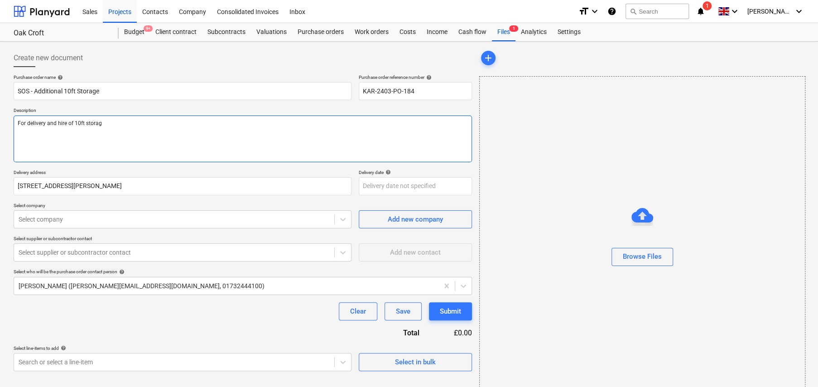
type textarea "For delivery and hire of 10ft storage"
type textarea "x"
type textarea "For delivery and hire of 10ft storage"
type textarea "x"
type textarea "For delivery and hire of 10ft storage c"
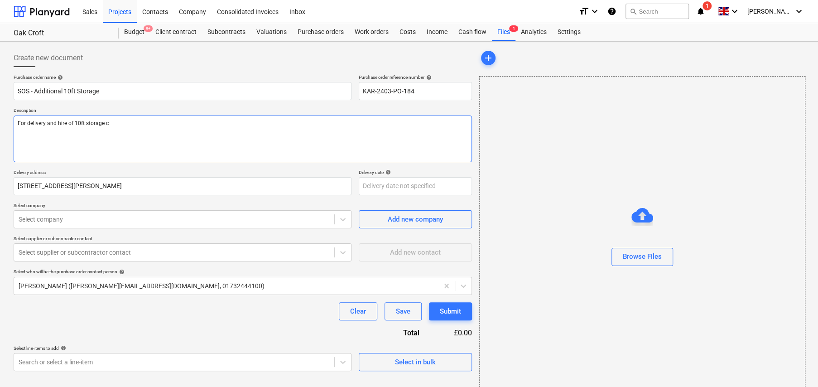
type textarea "x"
type textarea "For delivery and hire of 10ft storage co"
type textarea "x"
type textarea "For delivery and hire of 10ft storage con"
type textarea "x"
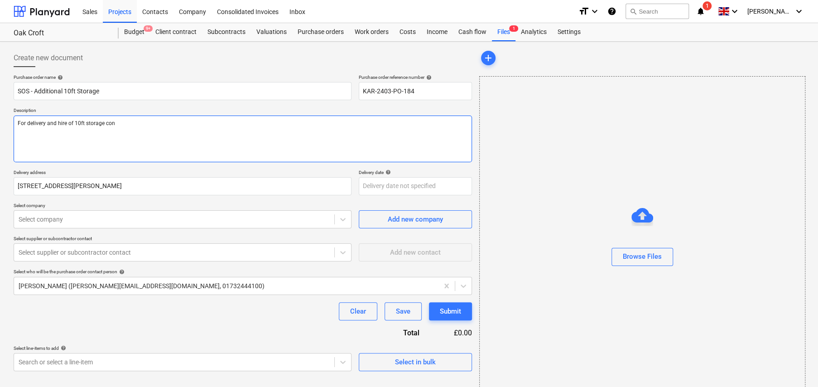
type textarea "For delivery and hire of 10ft storage cona"
type textarea "x"
type textarea "For delivery and hire of 10ft storage con"
type textarea "x"
type textarea "For delivery and hire of 10ft storage cont"
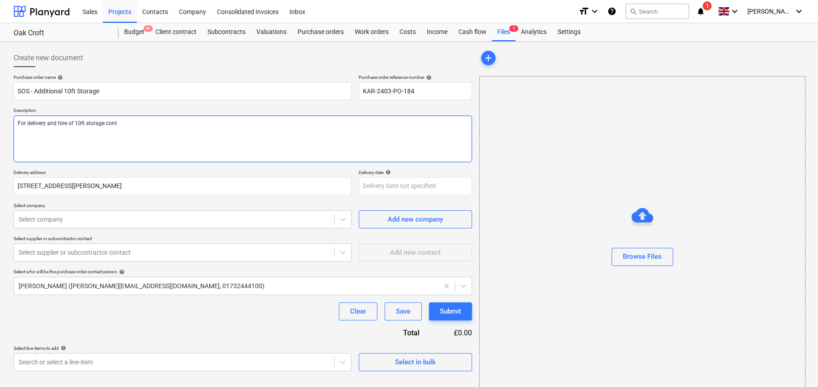
type textarea "x"
type textarea "For delivery and hire of 10ft storage conta"
type textarea "x"
type textarea "For delivery and hire of 10ft storage contai"
type textarea "x"
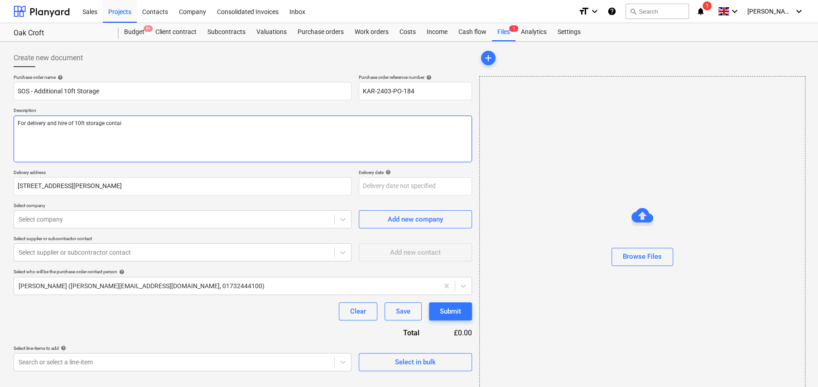
type textarea "For delivery and hire of 10ft storage contain"
type textarea "x"
type textarea "For delivery and hire of 10ft storage containe"
type textarea "x"
type textarea "For delivery and hire of 10ft storage container"
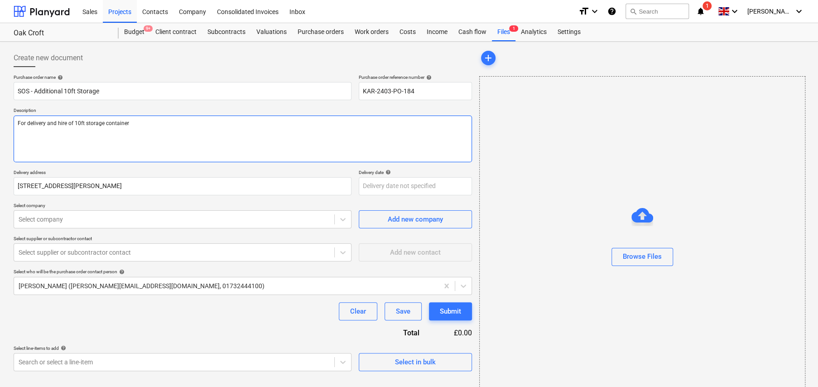
type textarea "x"
type textarea "For delivery and hire of 10ft storage container."
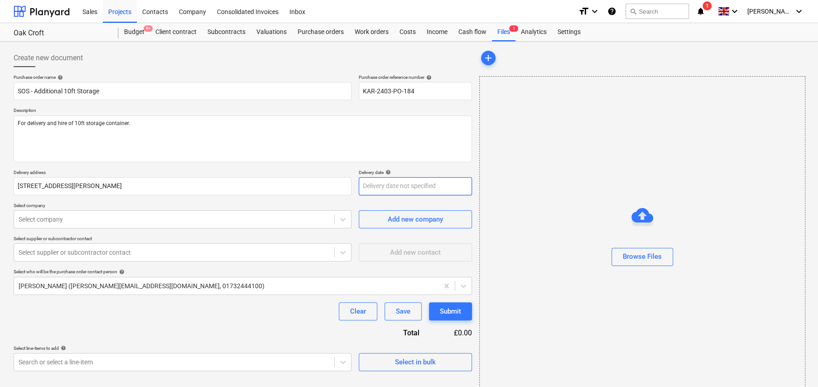
click at [410, 188] on body "Sales Projects Contacts Company Consolidated Invoices Inbox format_size keyboar…" at bounding box center [409, 193] width 818 height 387
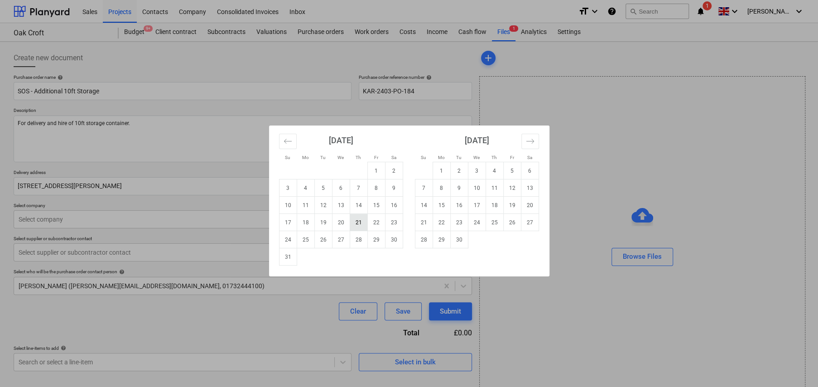
click at [361, 224] on td "21" at bounding box center [359, 222] width 18 height 17
type textarea "x"
type input "[DATE]"
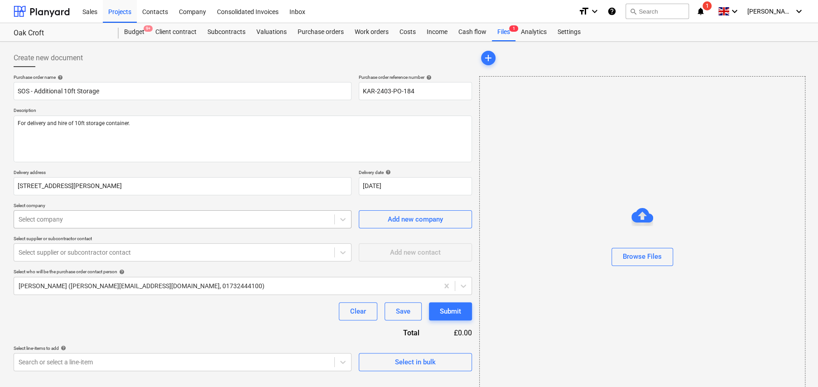
click at [140, 222] on div at bounding box center [174, 219] width 311 height 9
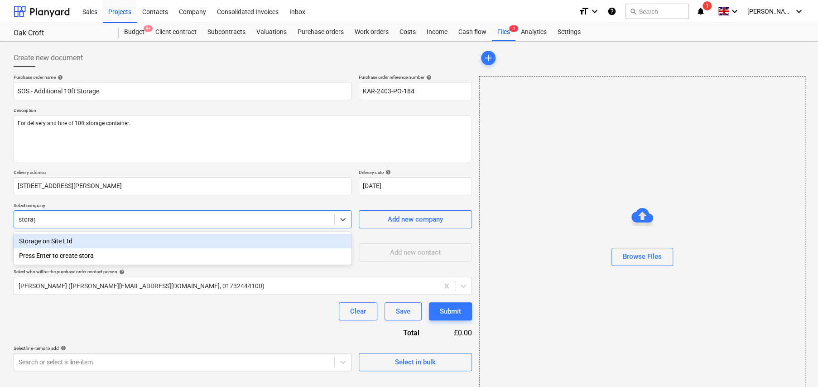
type input "storage"
click at [63, 242] on div "Storage on Site Ltd" at bounding box center [183, 241] width 338 height 14
type textarea "x"
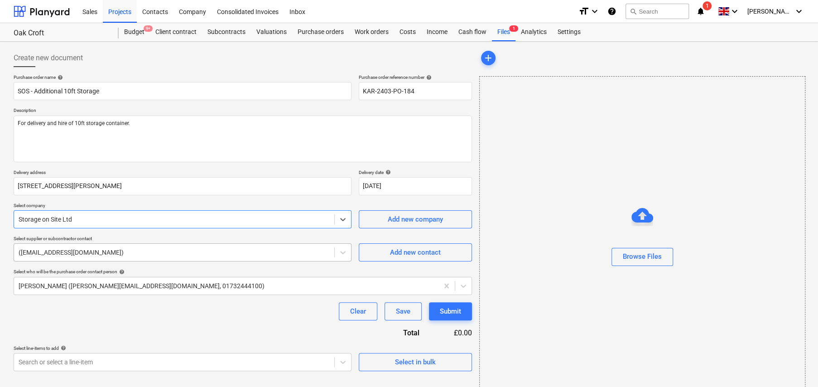
click at [147, 249] on div at bounding box center [174, 252] width 311 height 9
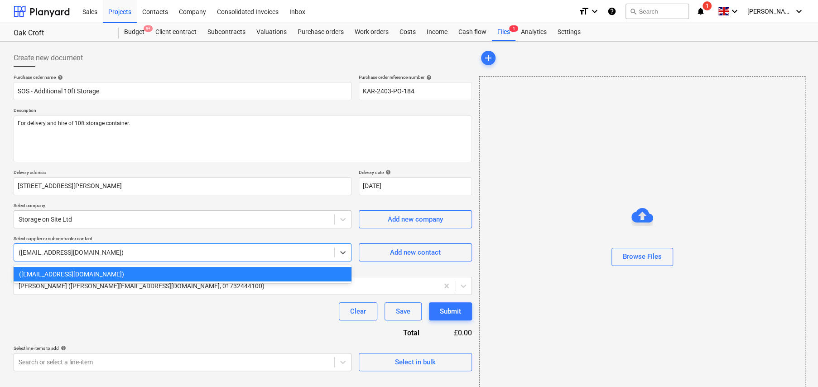
click at [119, 274] on div "([EMAIL_ADDRESS][DOMAIN_NAME])" at bounding box center [183, 274] width 338 height 14
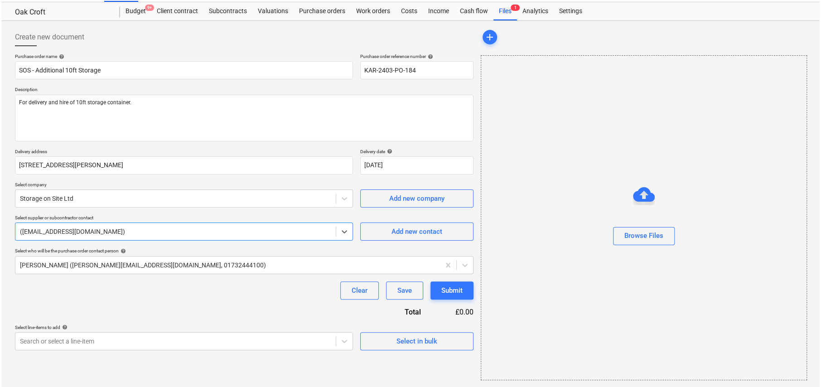
scroll to position [21, 0]
click at [409, 342] on div "Select in bulk" at bounding box center [415, 341] width 41 height 12
type textarea "x"
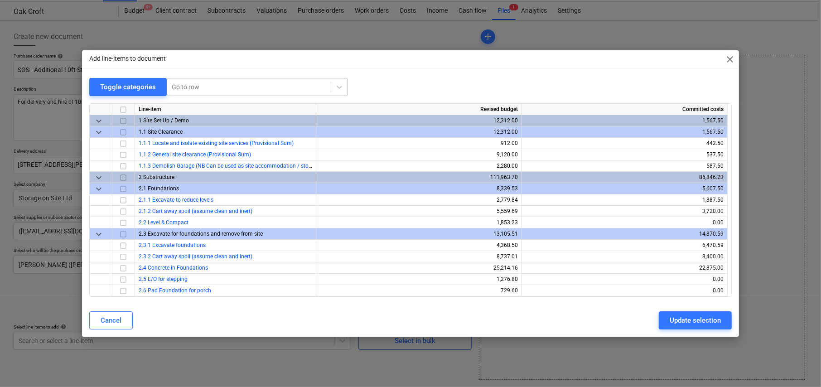
click at [200, 88] on div at bounding box center [249, 86] width 155 height 9
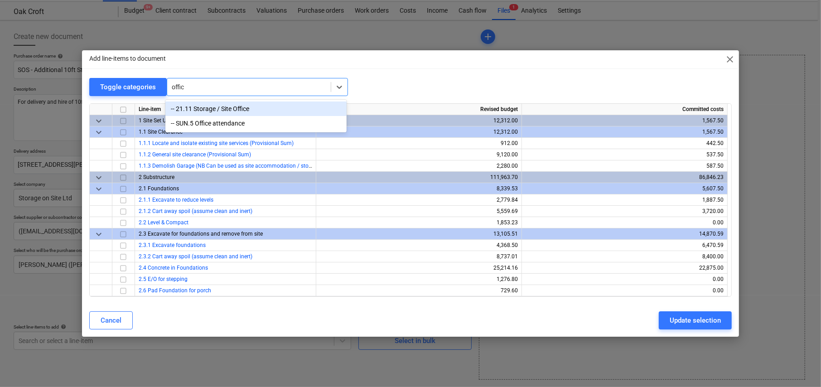
type input "office"
click at [237, 110] on div "-- 21.11 Storage / Site Office" at bounding box center [255, 108] width 181 height 14
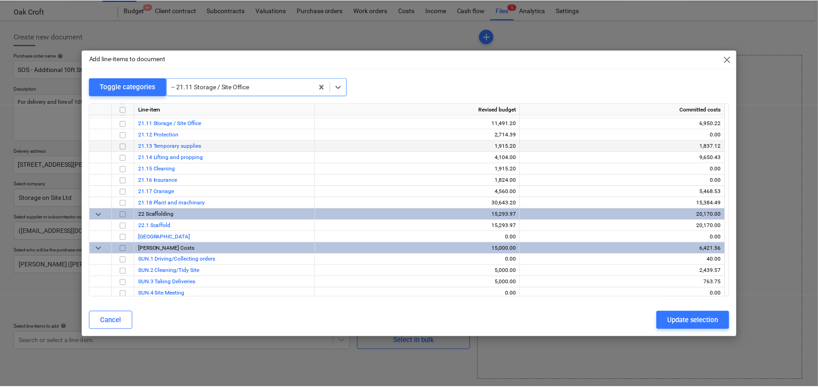
scroll to position [2673, 0]
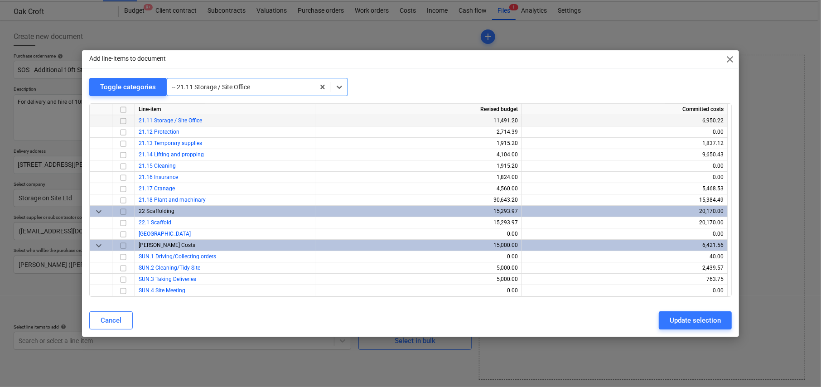
click at [125, 119] on input "checkbox" at bounding box center [123, 121] width 11 height 11
click at [685, 319] on div "Update selection" at bounding box center [695, 320] width 51 height 12
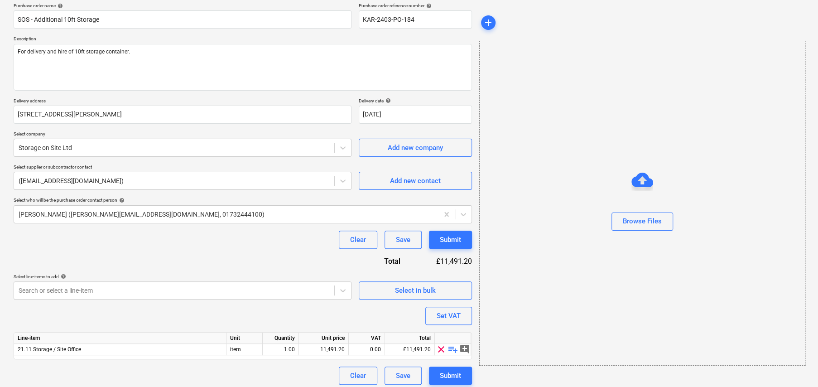
scroll to position [76, 0]
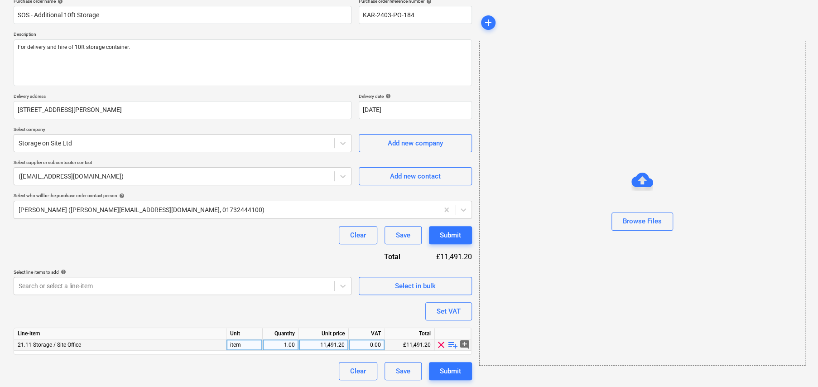
click at [453, 345] on span "playlist_add" at bounding box center [453, 344] width 11 height 11
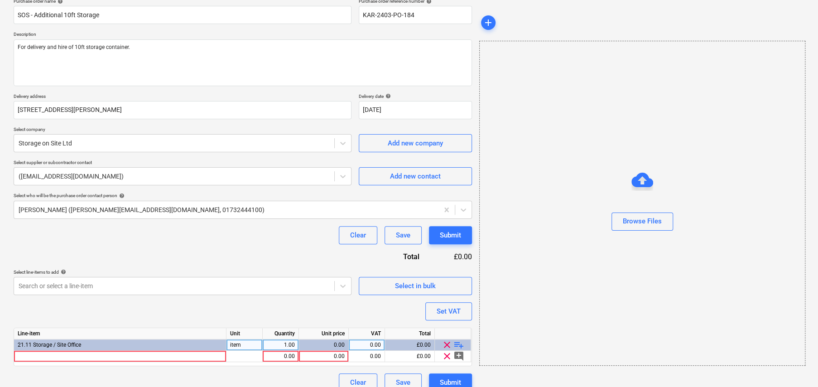
click at [458, 344] on span "playlist_add" at bounding box center [459, 344] width 11 height 11
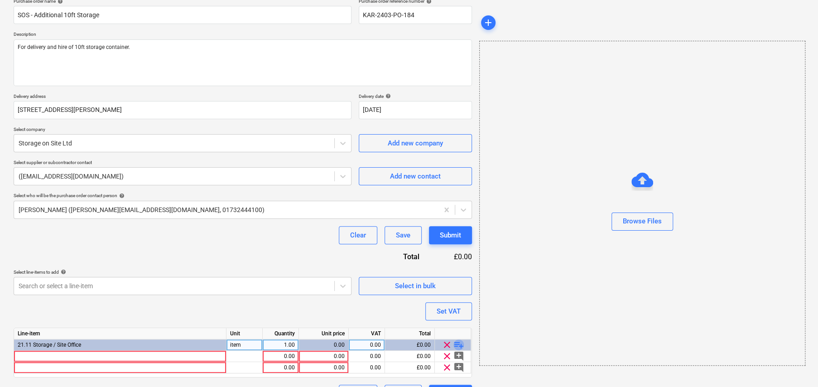
click at [461, 343] on span "playlist_add" at bounding box center [459, 344] width 11 height 11
type textarea "x"
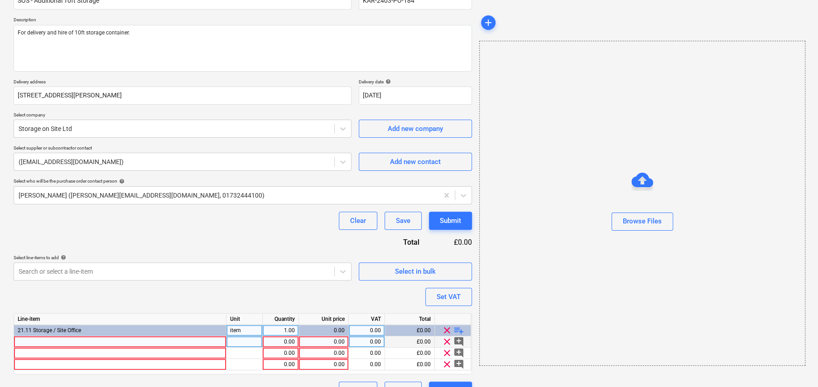
scroll to position [110, 0]
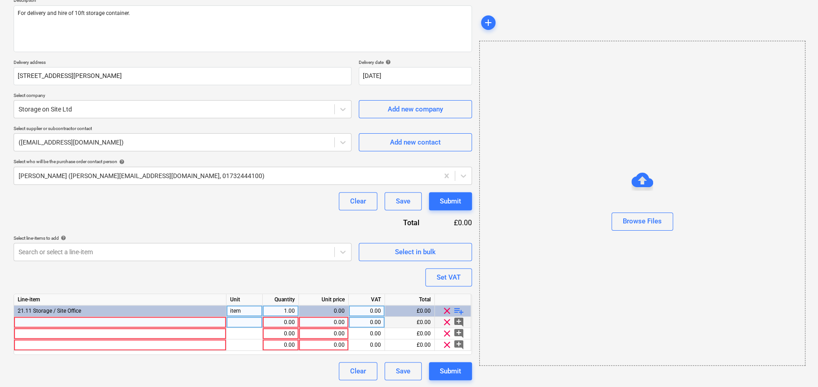
click at [127, 322] on div at bounding box center [120, 322] width 213 height 11
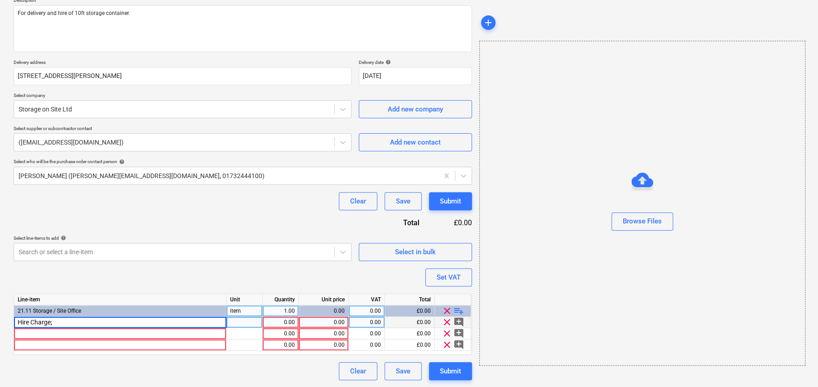
type input "Hire Charge; 1"
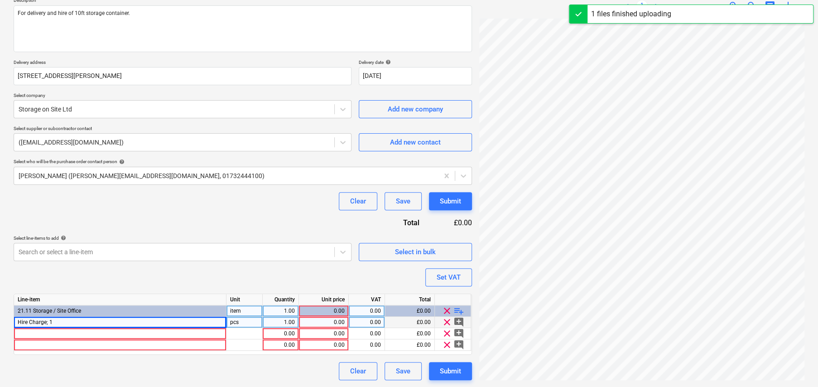
click at [91, 321] on div "Hire Charge; 1" at bounding box center [120, 322] width 213 height 11
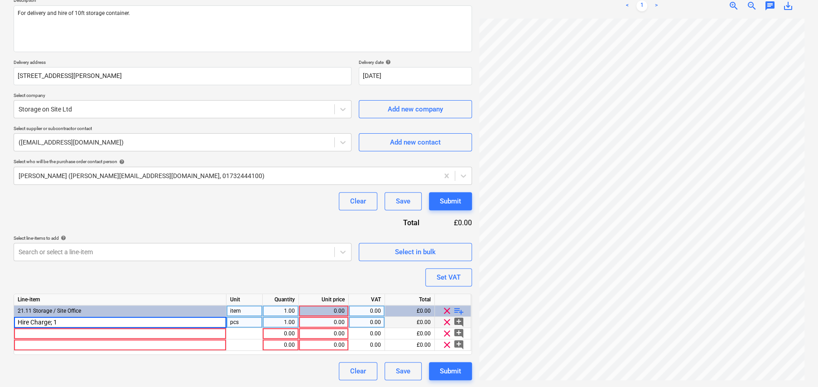
click at [91, 321] on input "Hire Charge; 1" at bounding box center [120, 322] width 212 height 11
type textarea "x"
type input "Hire Charge; 10"
type textarea "x"
type input "Hire Charge; 10ft container"
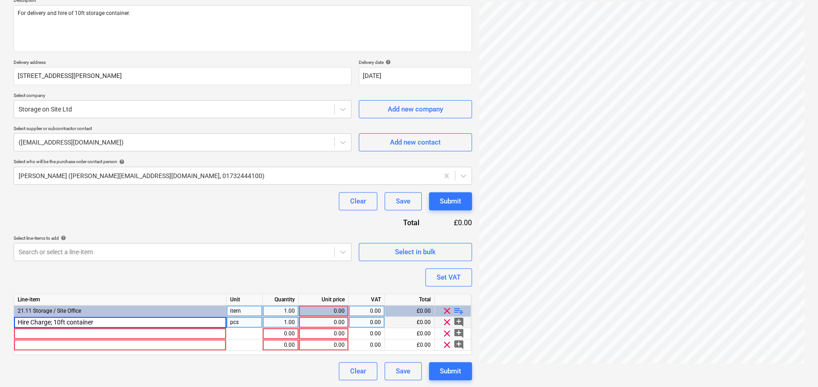
type textarea "x"
type input "Wks"
click at [290, 319] on div "1.00" at bounding box center [280, 322] width 29 height 11
type textarea "x"
type input "22"
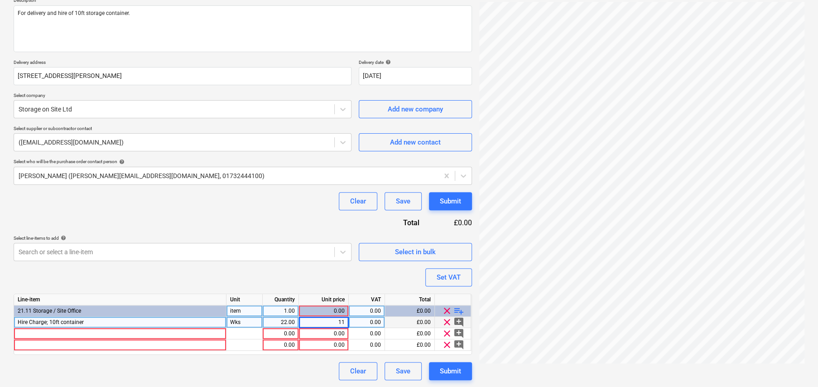
type textarea "x"
type input "20"
type textarea "x"
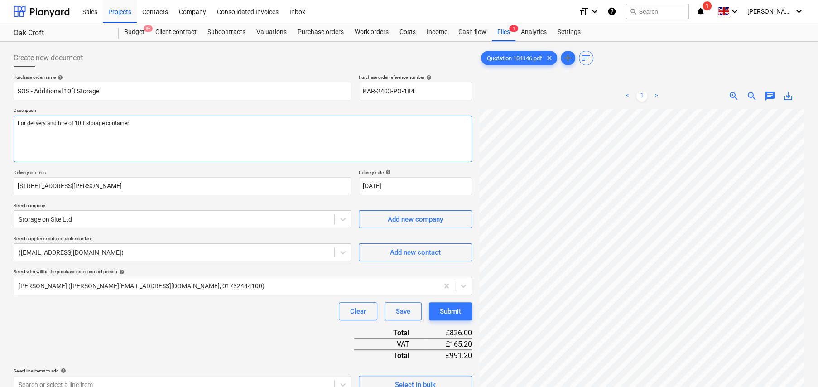
click at [202, 121] on textarea "For delivery and hire of 10ft storage container." at bounding box center [243, 139] width 459 height 47
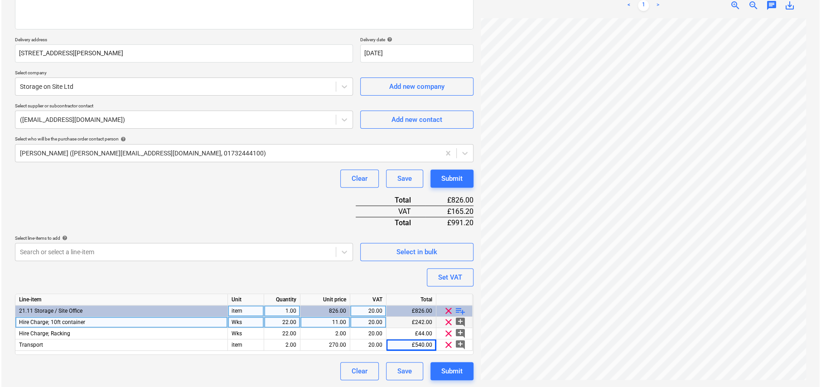
scroll to position [181, 0]
click at [446, 367] on div "Submit" at bounding box center [450, 371] width 21 height 12
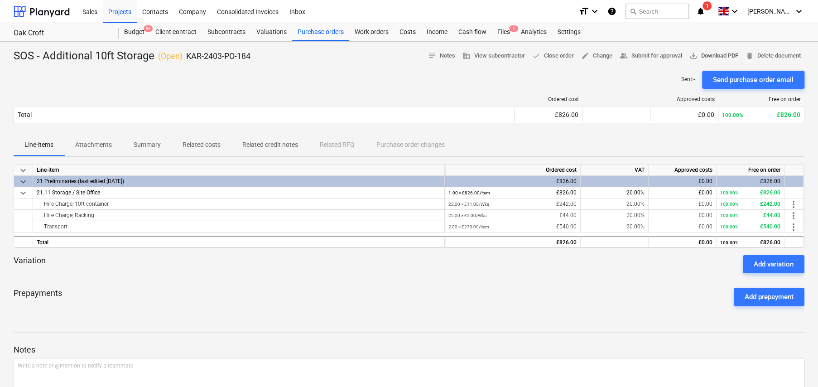
click at [702, 58] on span "save_alt Download PDF" at bounding box center [714, 56] width 49 height 10
click at [186, 30] on div "Client contract" at bounding box center [176, 32] width 52 height 18
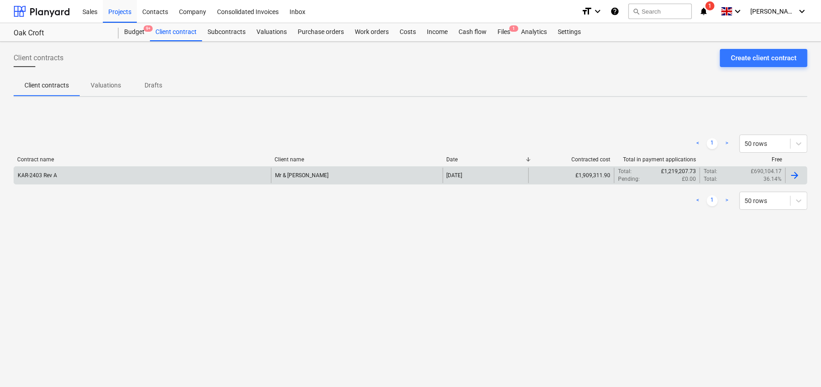
click at [111, 173] on div "KAR-2403 Rev A" at bounding box center [142, 175] width 257 height 15
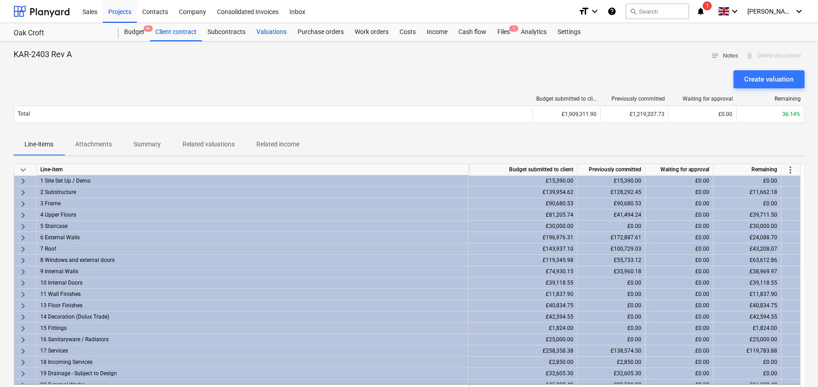
click at [277, 29] on div "Valuations" at bounding box center [271, 32] width 41 height 18
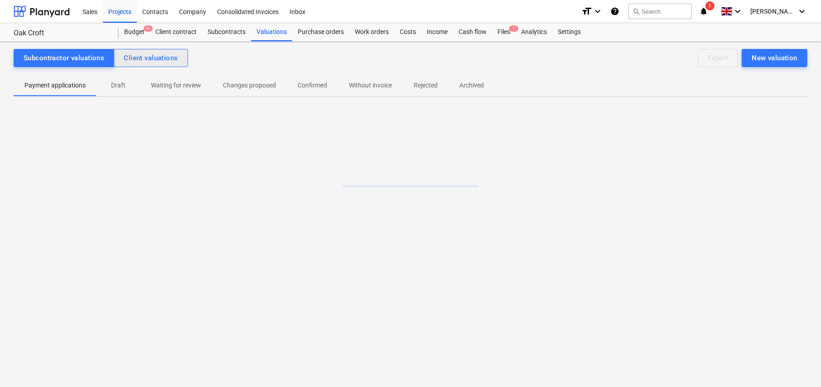
click at [163, 58] on div "Client valuations" at bounding box center [151, 58] width 54 height 12
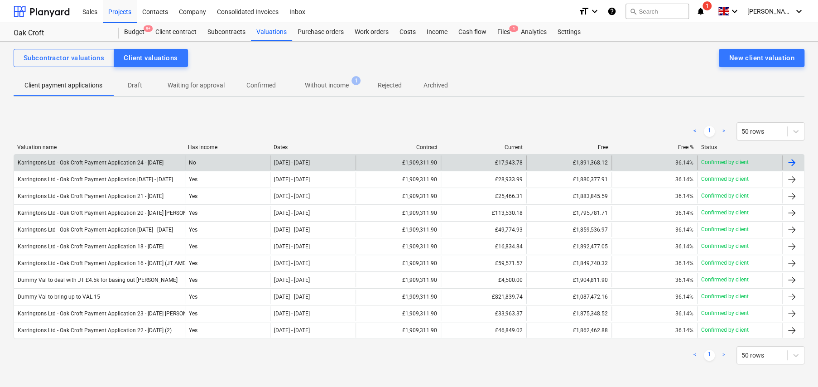
click at [512, 164] on div "£17,943.78" at bounding box center [483, 162] width 85 height 14
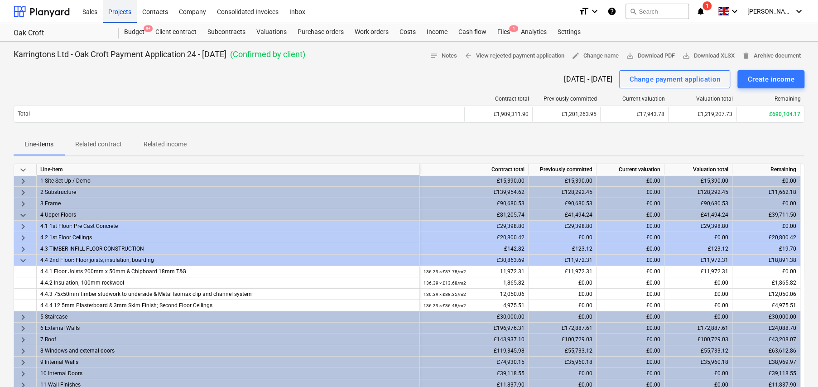
click at [122, 13] on div "Projects" at bounding box center [120, 11] width 34 height 23
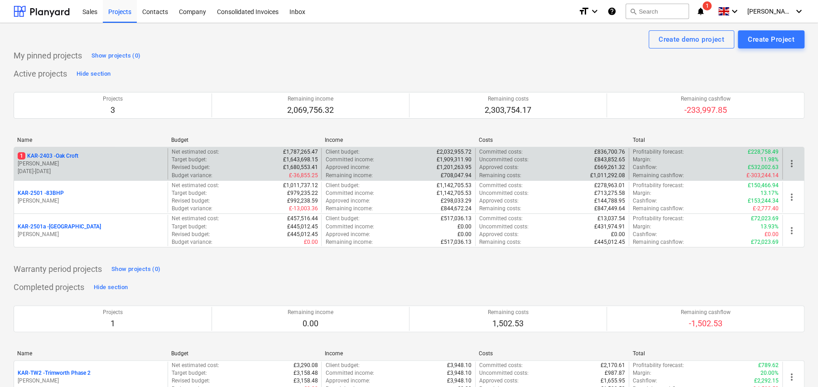
click at [66, 156] on p "1 KAR-2403 - Oak Croft" at bounding box center [48, 156] width 61 height 8
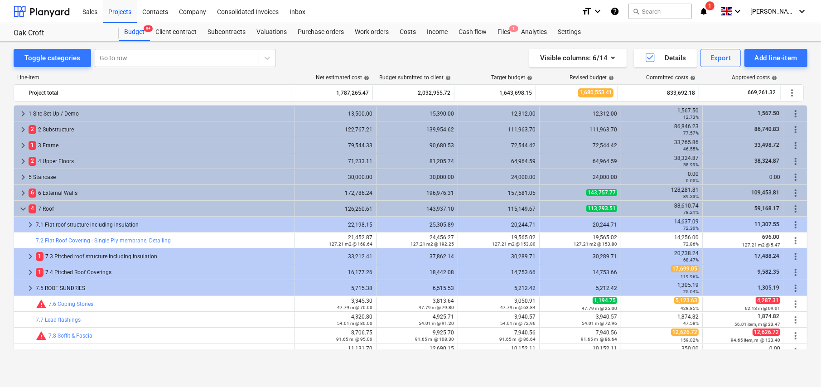
scroll to position [39, 0]
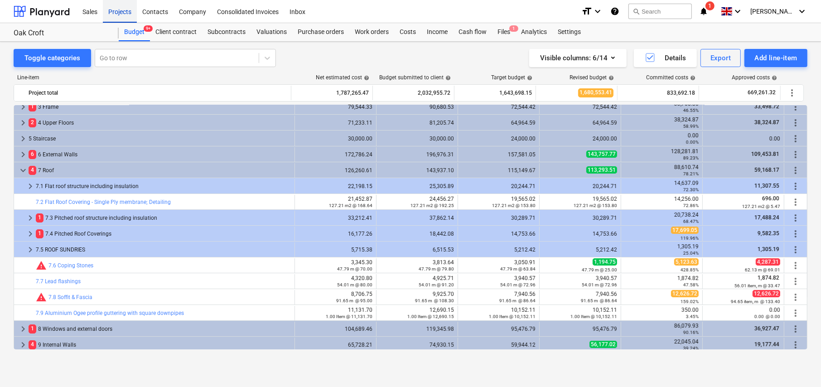
click at [121, 14] on div "Projects" at bounding box center [120, 11] width 34 height 23
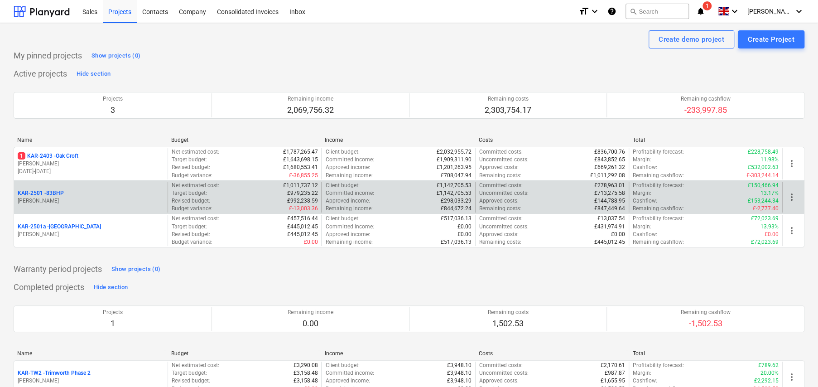
click at [60, 190] on p "KAR-2501 - 83BHP" at bounding box center [41, 193] width 46 height 8
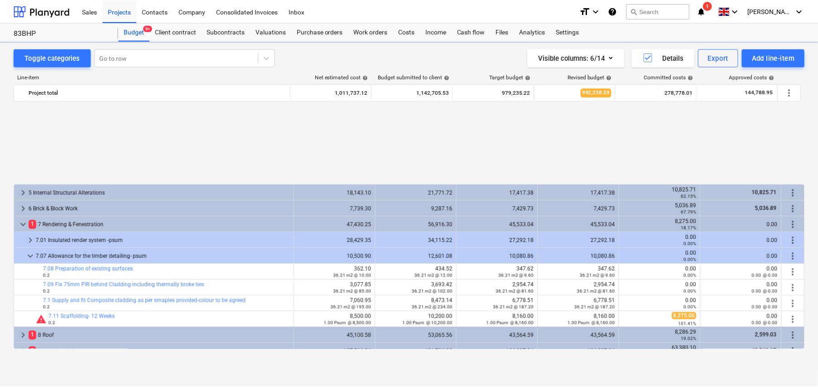
scroll to position [411, 0]
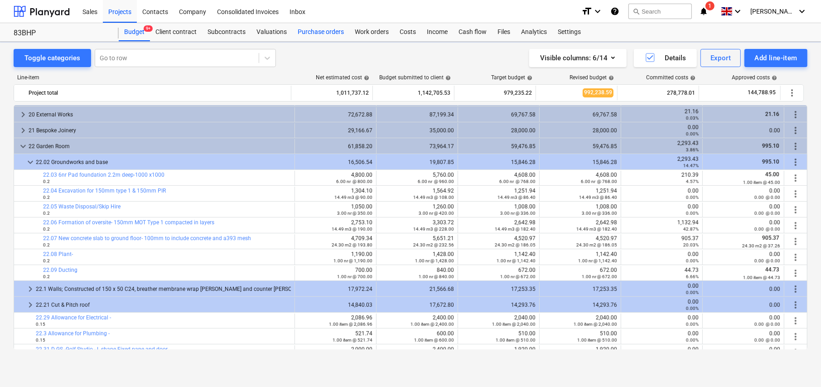
click at [320, 35] on div "Purchase orders" at bounding box center [320, 32] width 57 height 18
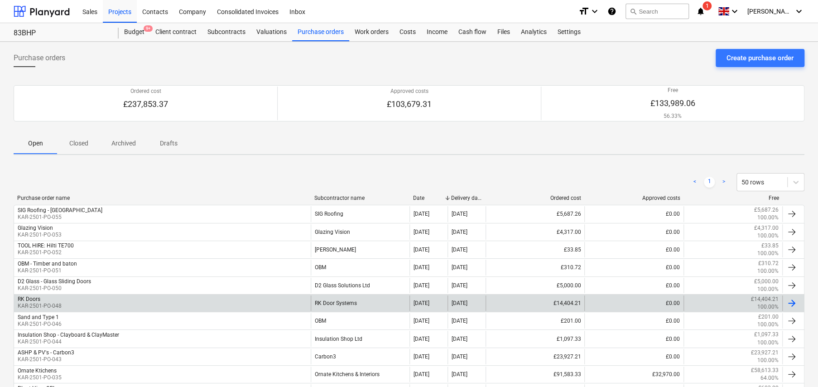
click at [105, 304] on div "RK Doors KAR-2501-PO-048" at bounding box center [162, 302] width 297 height 15
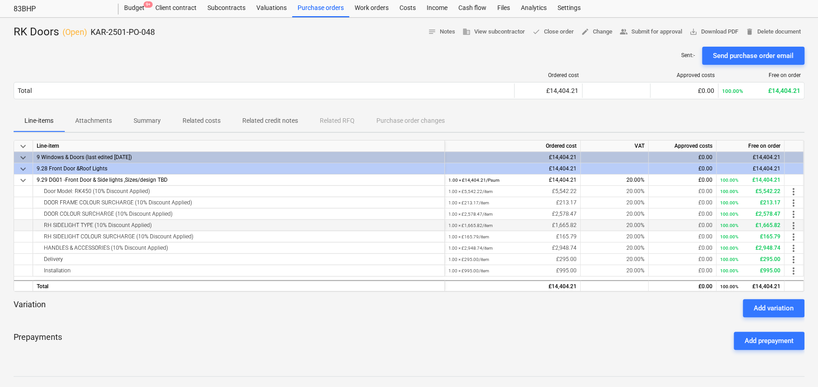
scroll to position [91, 0]
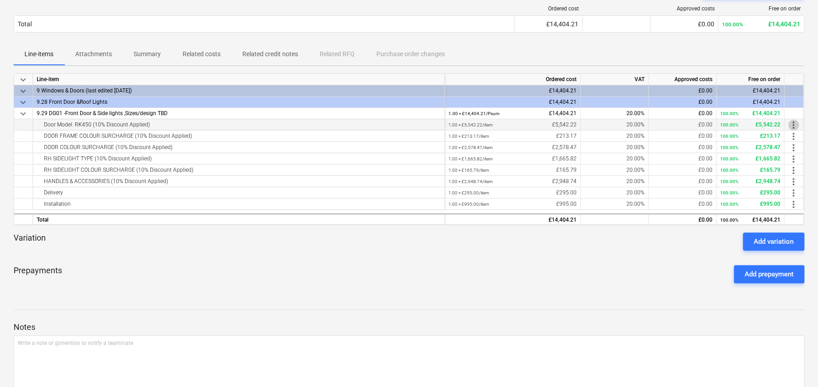
click at [795, 125] on span "more_vert" at bounding box center [793, 125] width 11 height 11
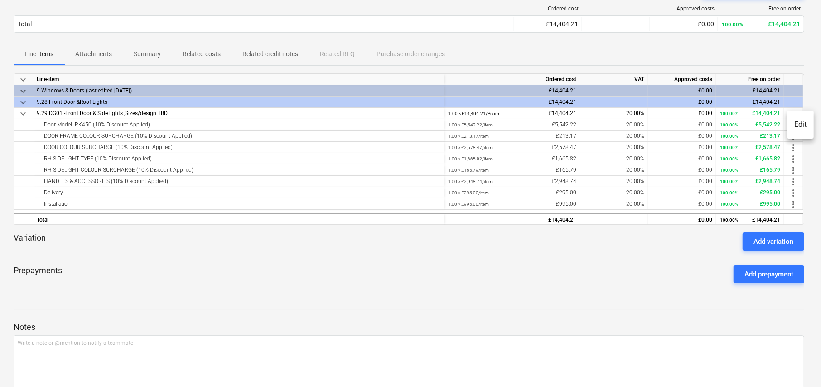
click at [797, 124] on li "Edit" at bounding box center [800, 124] width 27 height 21
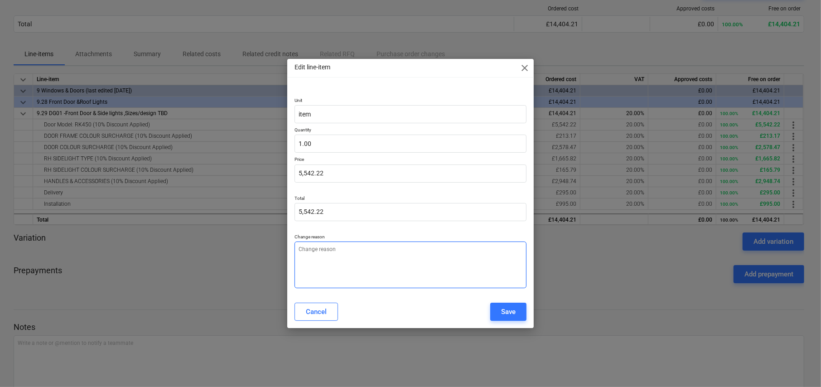
click at [381, 258] on textarea at bounding box center [411, 265] width 232 height 47
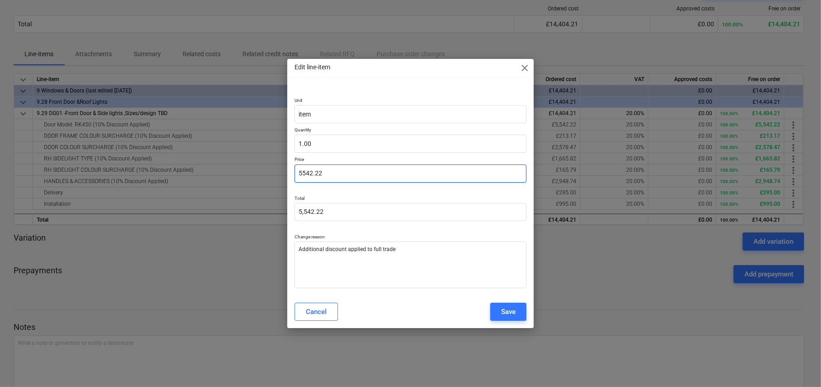
click at [325, 170] on input "5542.22" at bounding box center [411, 173] width 232 height 18
click at [509, 313] on div "Save" at bounding box center [508, 312] width 14 height 12
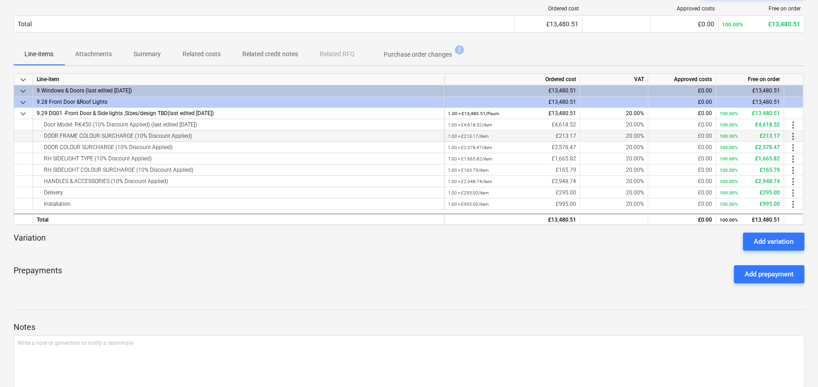
click at [794, 134] on span "more_vert" at bounding box center [793, 136] width 11 height 11
click at [797, 135] on li "Edit" at bounding box center [800, 136] width 27 height 21
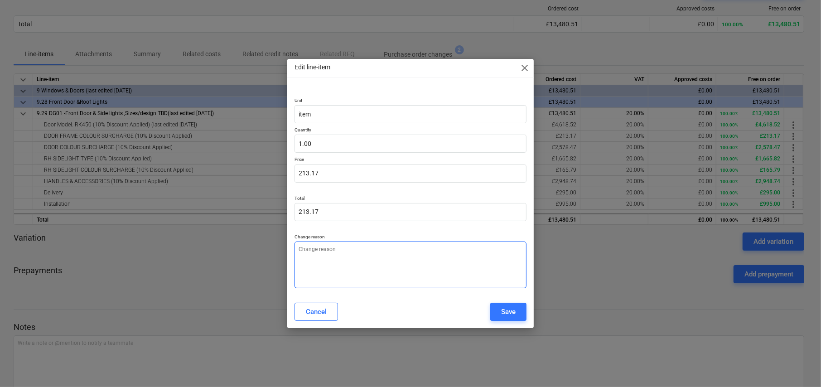
click at [359, 255] on textarea at bounding box center [411, 265] width 232 height 47
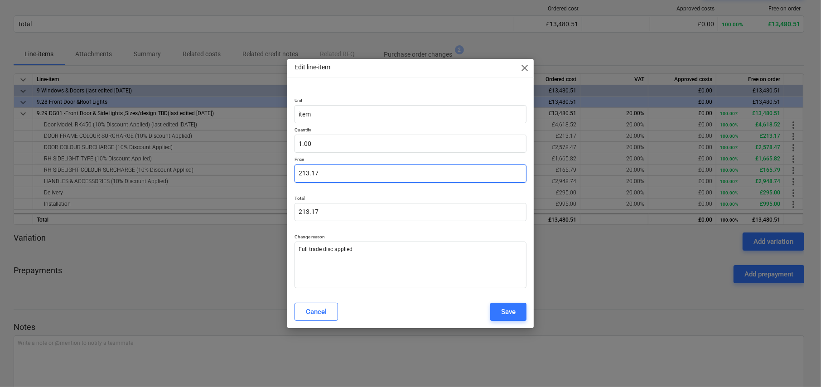
click at [352, 175] on input "213.17" at bounding box center [411, 173] width 232 height 18
click at [353, 173] on input "213.17177.64" at bounding box center [411, 173] width 232 height 18
click at [503, 308] on div "Save" at bounding box center [508, 312] width 14 height 12
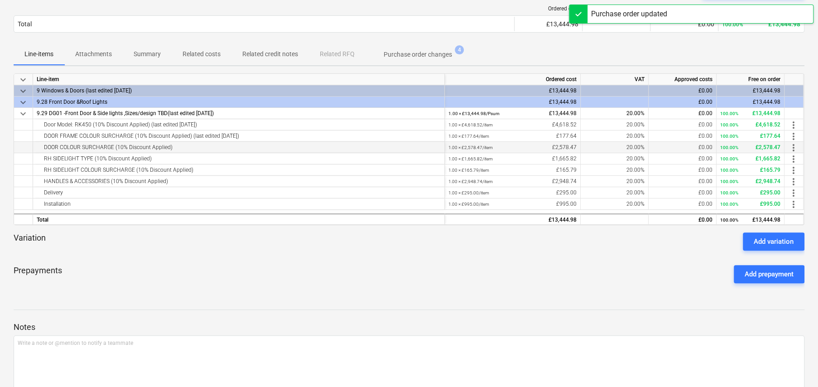
click at [793, 149] on span "more_vert" at bounding box center [793, 147] width 11 height 11
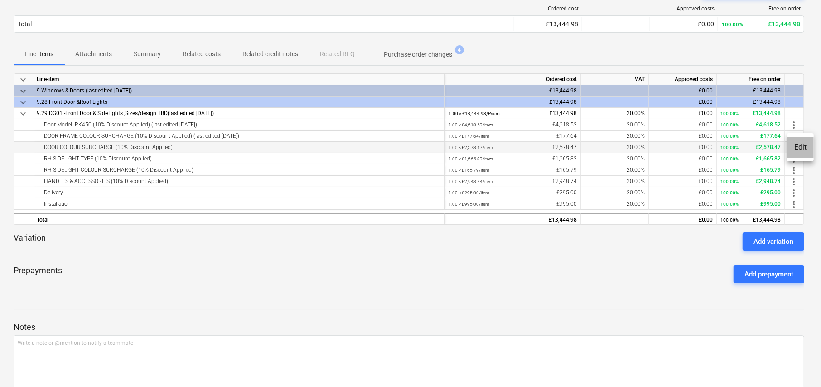
click at [793, 149] on li "Edit" at bounding box center [800, 147] width 27 height 21
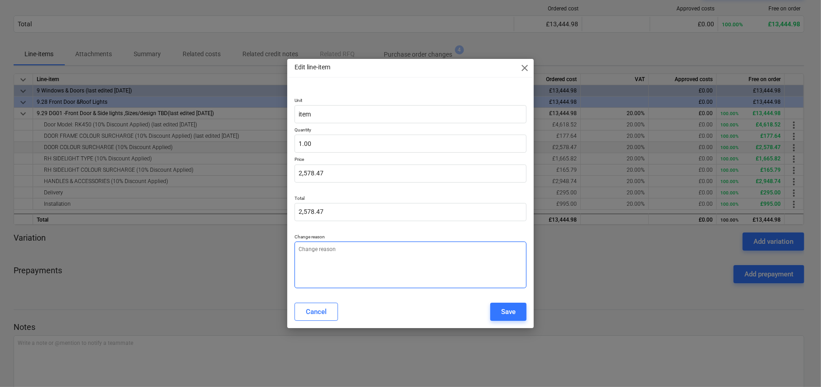
click at [342, 256] on textarea at bounding box center [411, 265] width 232 height 47
paste textarea "Full trade disc applied"
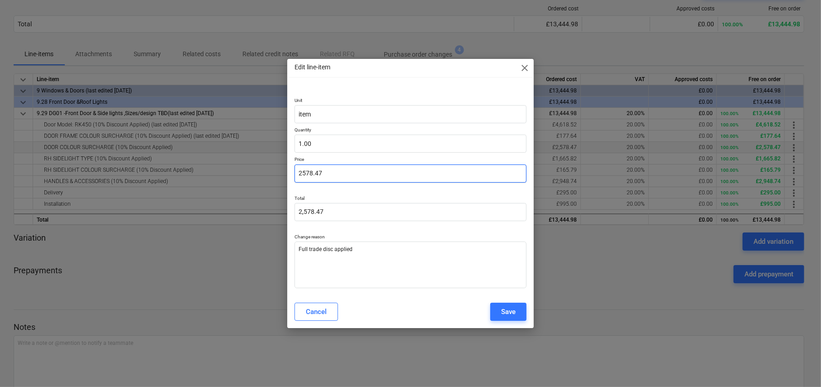
click at [328, 174] on input "2578.47" at bounding box center [411, 173] width 232 height 18
click at [509, 312] on div "Save" at bounding box center [508, 312] width 14 height 12
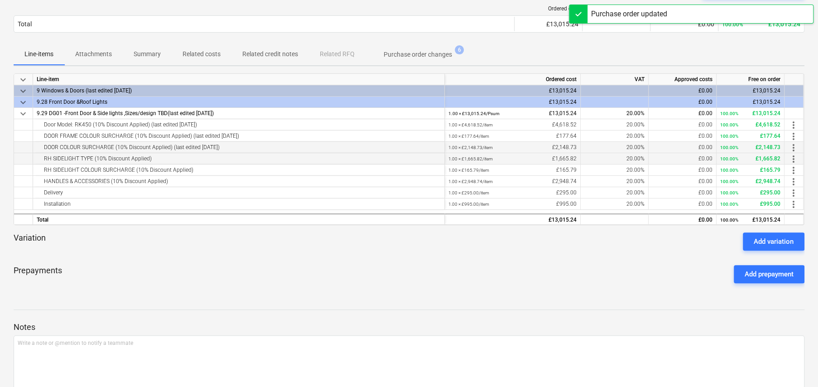
click at [793, 158] on span "more_vert" at bounding box center [793, 159] width 11 height 11
click at [802, 160] on li "Edit" at bounding box center [800, 158] width 27 height 21
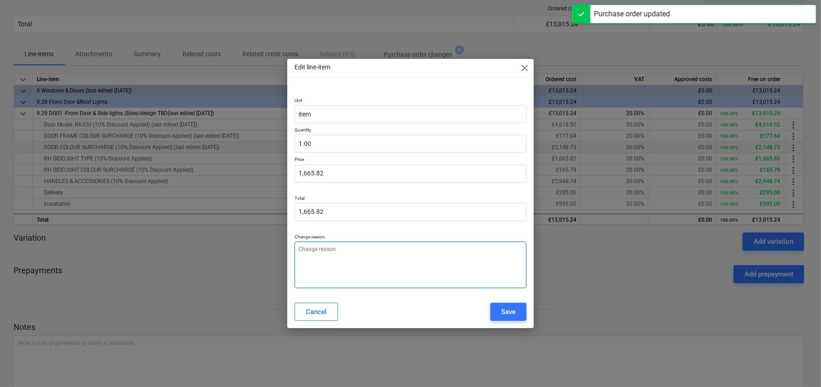
click at [419, 256] on textarea at bounding box center [411, 265] width 232 height 47
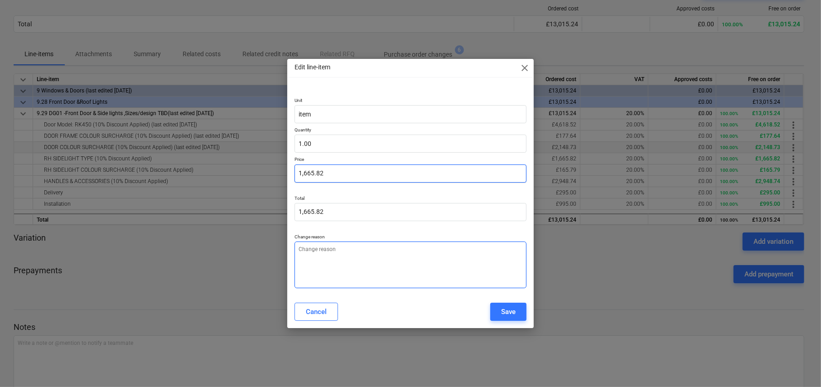
paste textarea "Full trade disc applied"
click at [372, 169] on input "1665.82" at bounding box center [411, 173] width 232 height 18
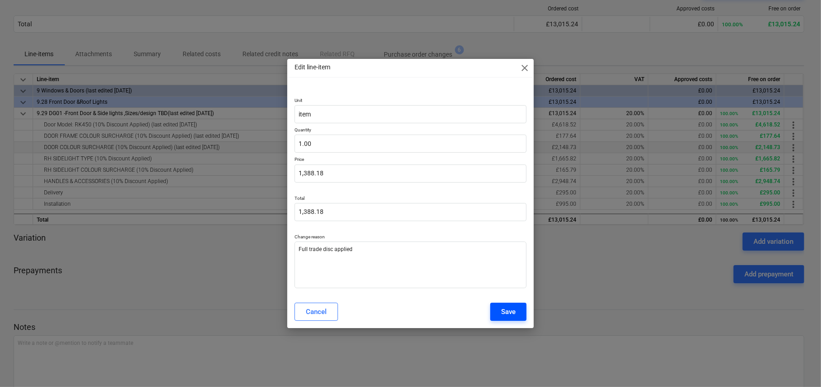
click at [508, 311] on div "Save" at bounding box center [508, 312] width 14 height 12
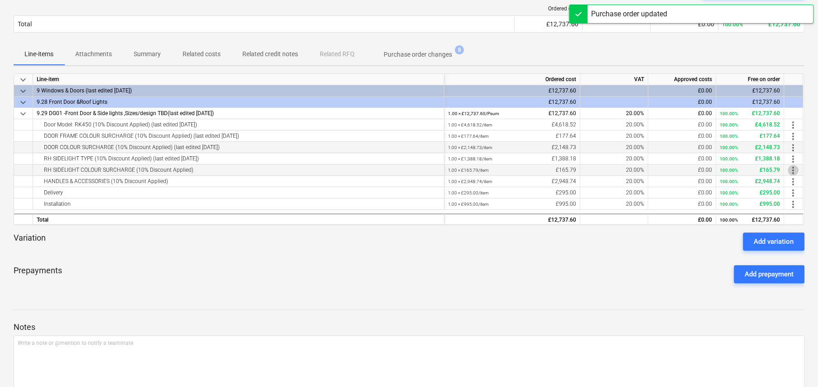
click at [792, 167] on span "more_vert" at bounding box center [793, 170] width 11 height 11
click at [797, 169] on li "Edit" at bounding box center [800, 169] width 27 height 21
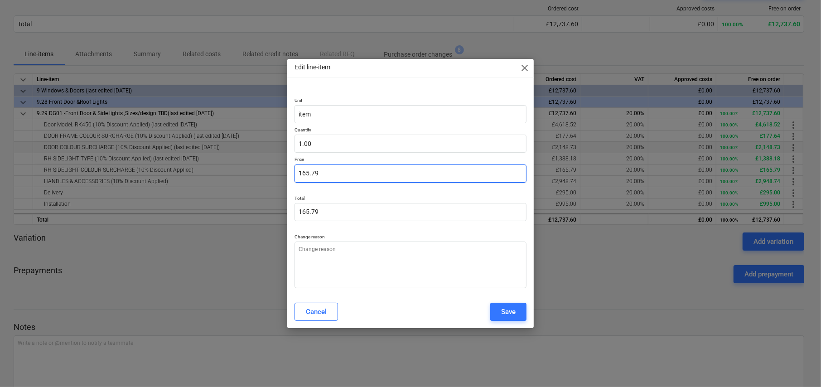
click at [340, 173] on input "165.79" at bounding box center [411, 173] width 232 height 18
click at [341, 171] on input "text" at bounding box center [411, 173] width 232 height 18
paste textarea "Full trade disc applied"
click at [511, 312] on div "Save" at bounding box center [508, 312] width 14 height 12
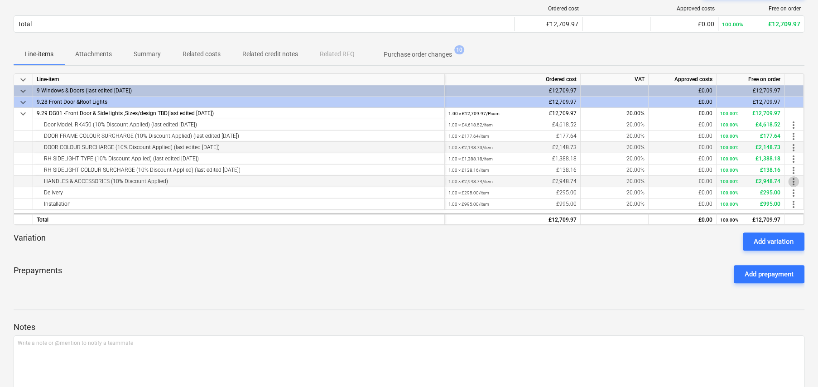
click at [793, 180] on span "more_vert" at bounding box center [793, 181] width 11 height 11
click at [803, 183] on li "Edit" at bounding box center [800, 181] width 27 height 21
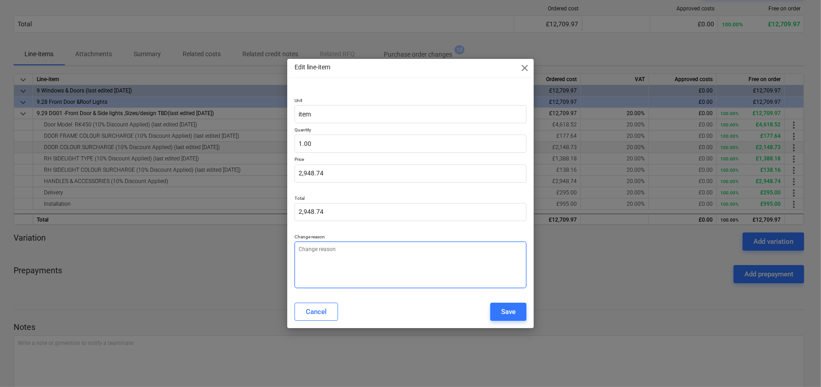
click at [398, 271] on textarea at bounding box center [411, 265] width 232 height 47
paste textarea "Full trade disc applied"
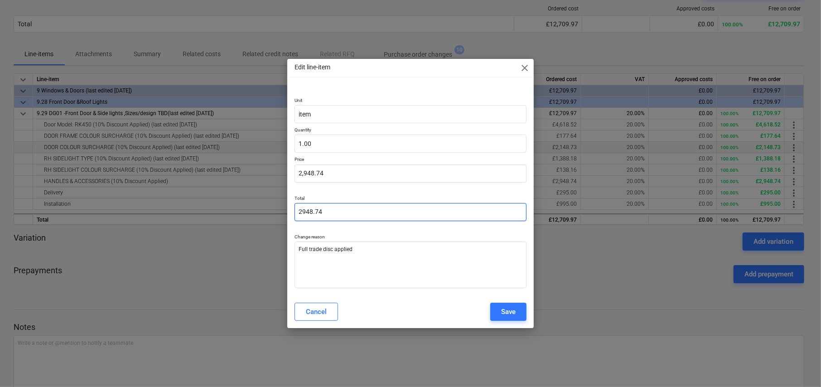
click at [367, 208] on input "2948.74" at bounding box center [411, 212] width 232 height 18
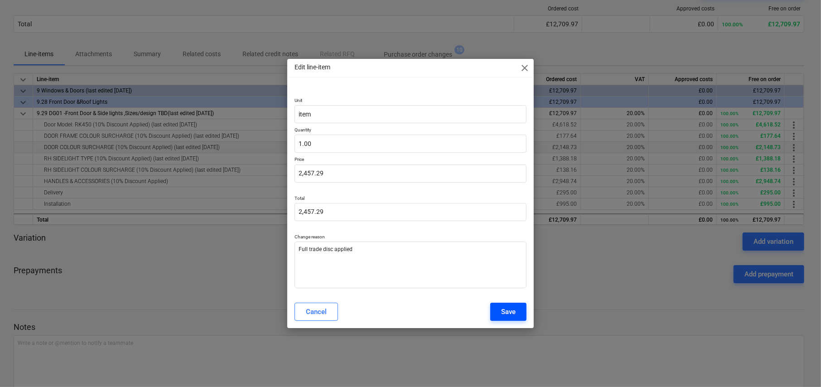
click at [502, 311] on div "Save" at bounding box center [508, 312] width 14 height 12
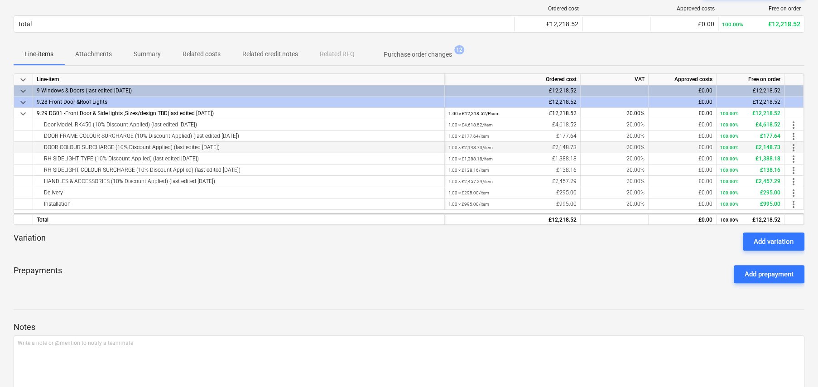
click at [102, 55] on p "Attachments" at bounding box center [93, 54] width 37 height 10
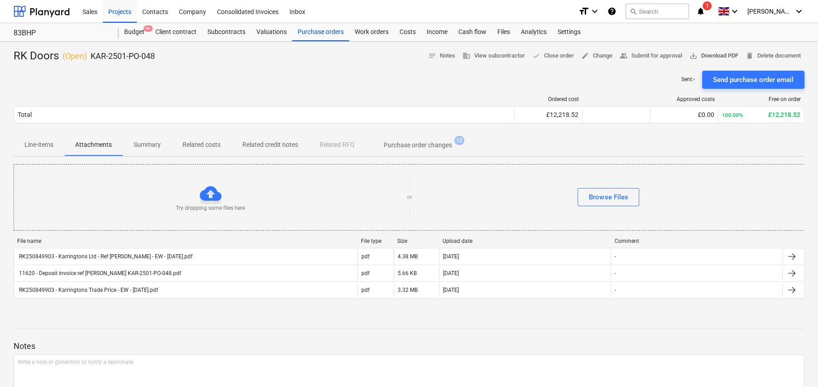
click at [702, 56] on span "save_alt Download PDF" at bounding box center [714, 56] width 49 height 10
